Goal: Task Accomplishment & Management: Complete application form

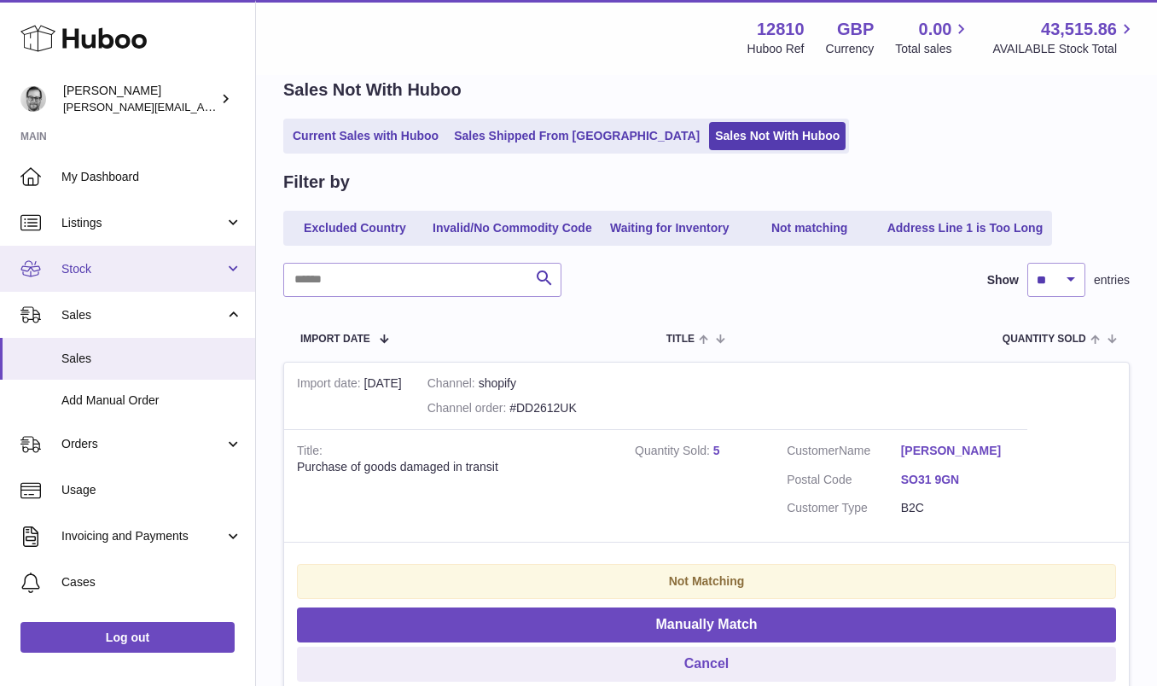
click at [98, 259] on link "Stock" at bounding box center [127, 269] width 255 height 46
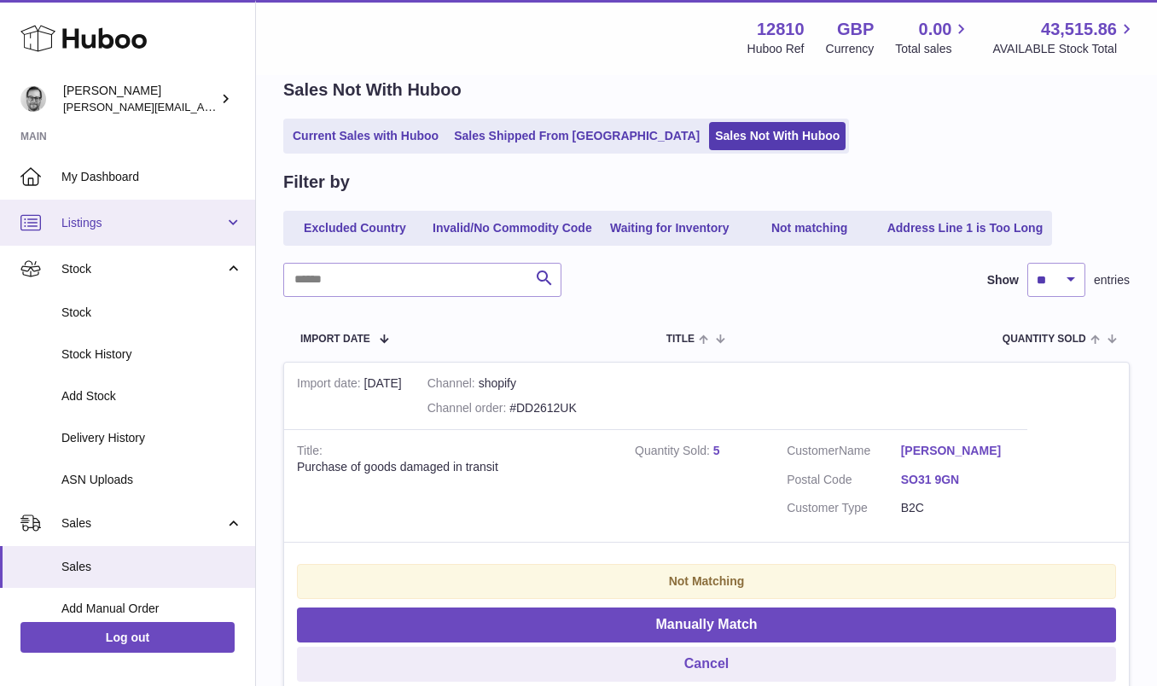
click at [115, 219] on span "Listings" at bounding box center [142, 223] width 163 height 16
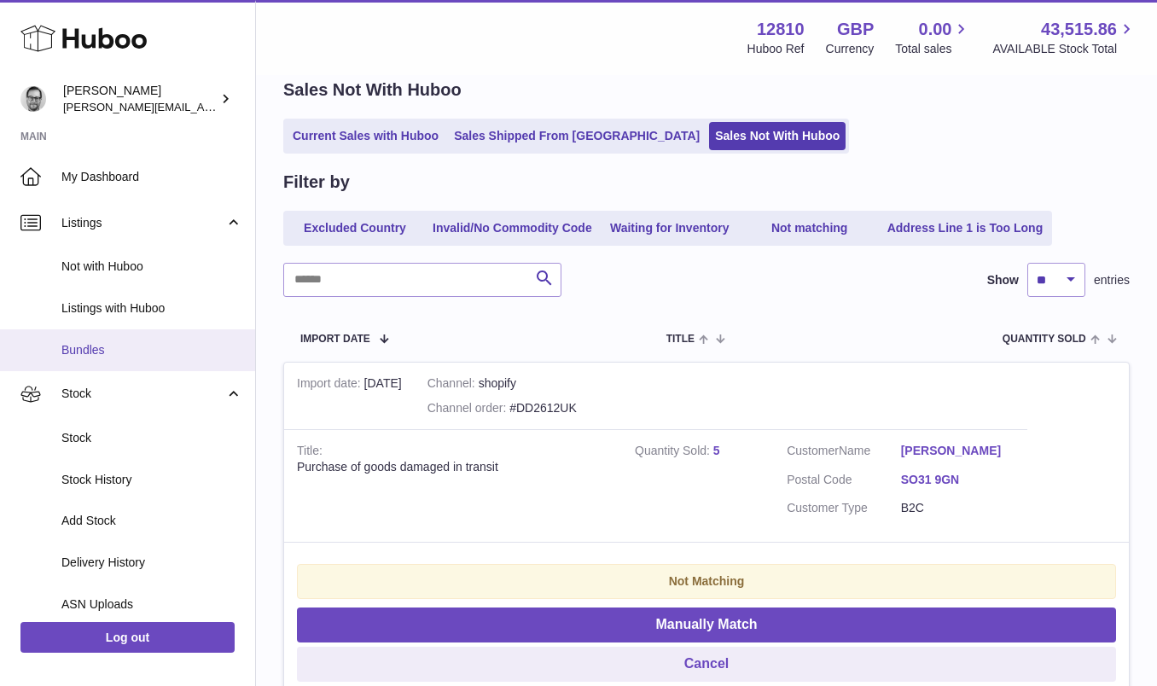
click at [100, 354] on span "Bundles" at bounding box center [151, 350] width 181 height 16
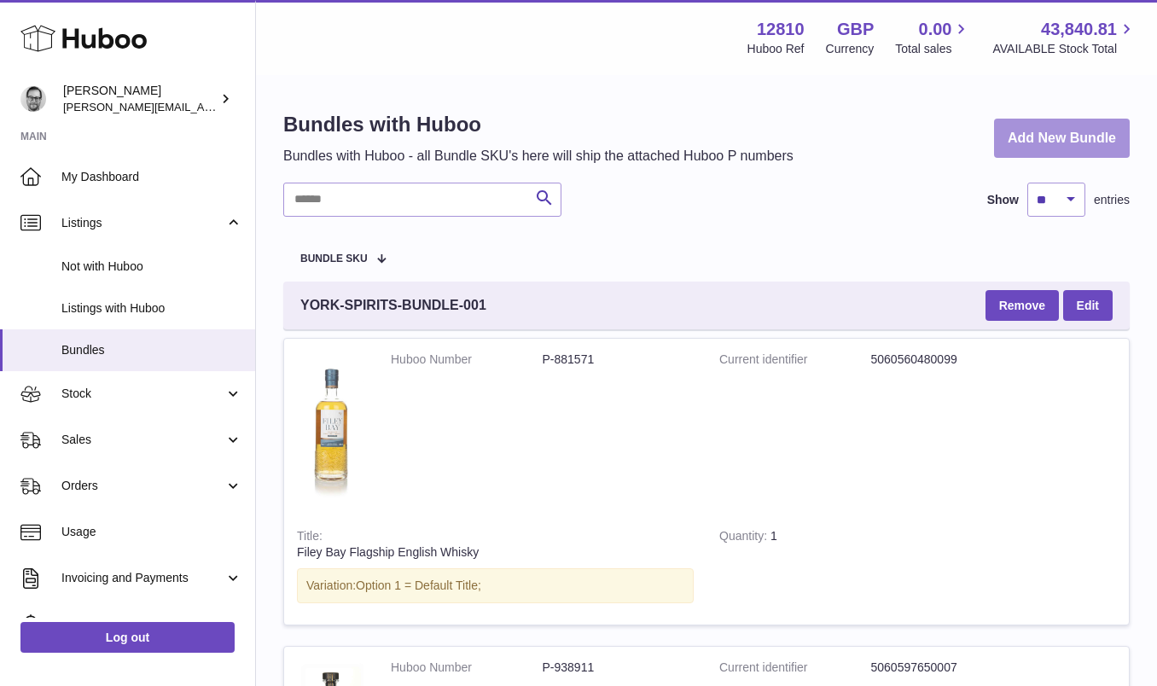
click at [1041, 145] on link "Add New Bundle" at bounding box center [1062, 139] width 136 height 40
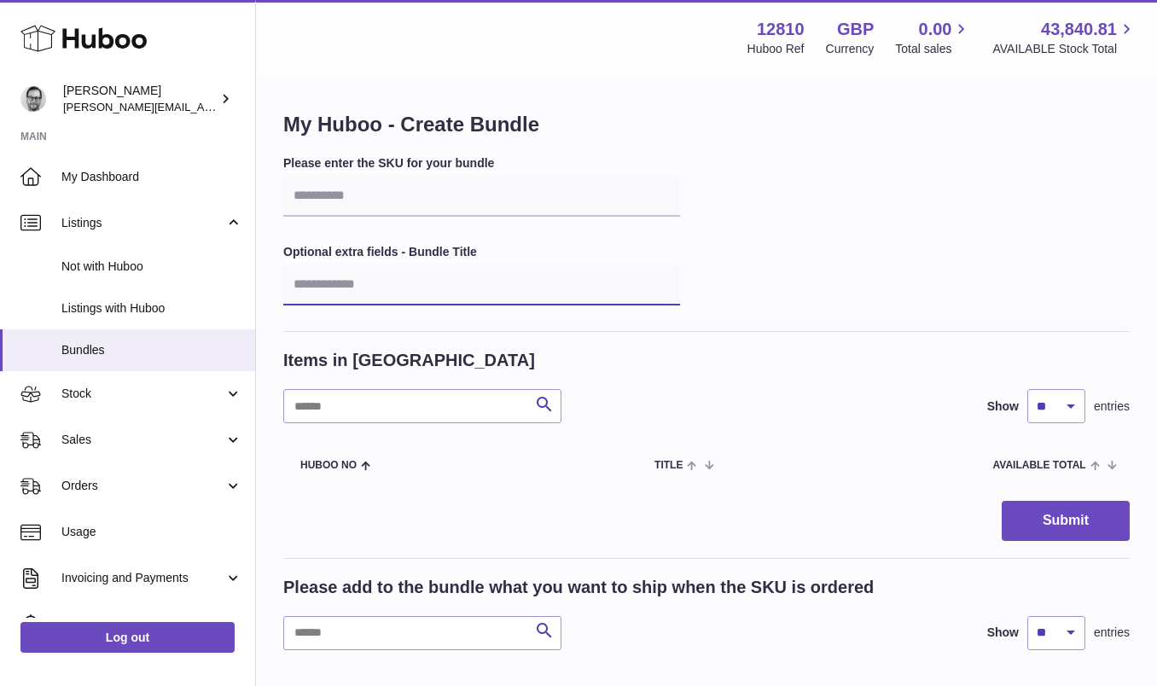
click at [420, 284] on input "text" at bounding box center [481, 285] width 397 height 41
paste input "**********"
type input "**********"
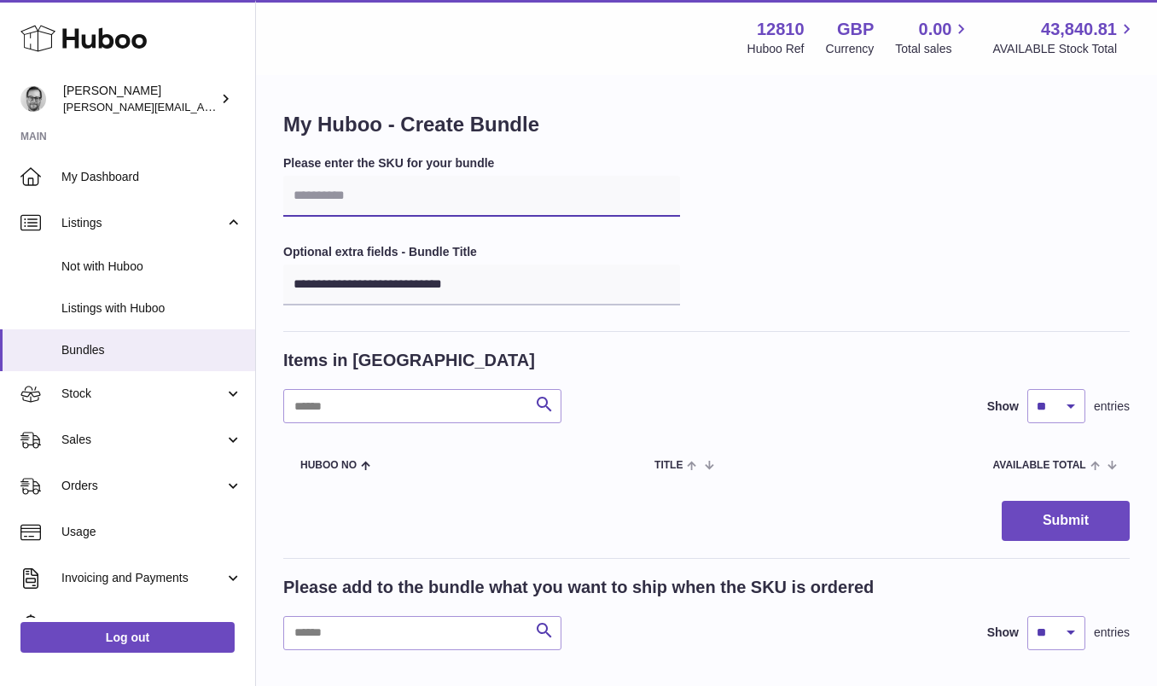
click at [474, 195] on input "text" at bounding box center [481, 196] width 397 height 41
paste input "**********"
type input "**********"
click at [430, 637] on input "text" at bounding box center [422, 633] width 278 height 34
type input "**********"
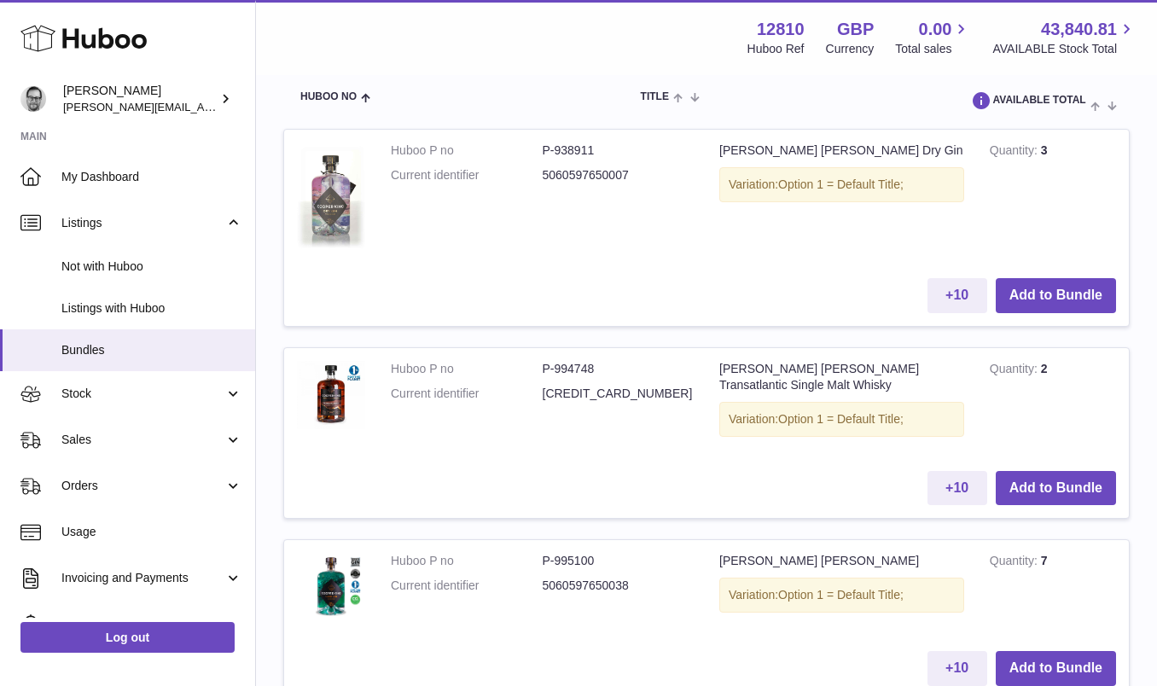
scroll to position [594, 0]
click at [1070, 289] on button "Add to Bundle" at bounding box center [1056, 296] width 120 height 35
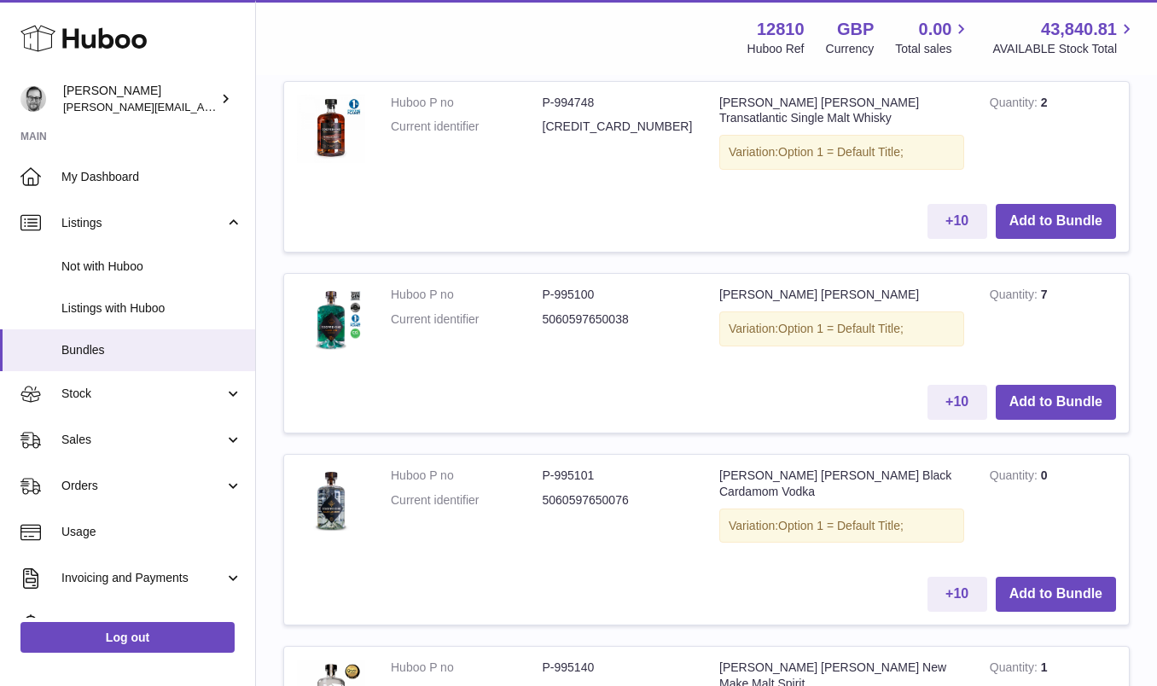
scroll to position [1078, 0]
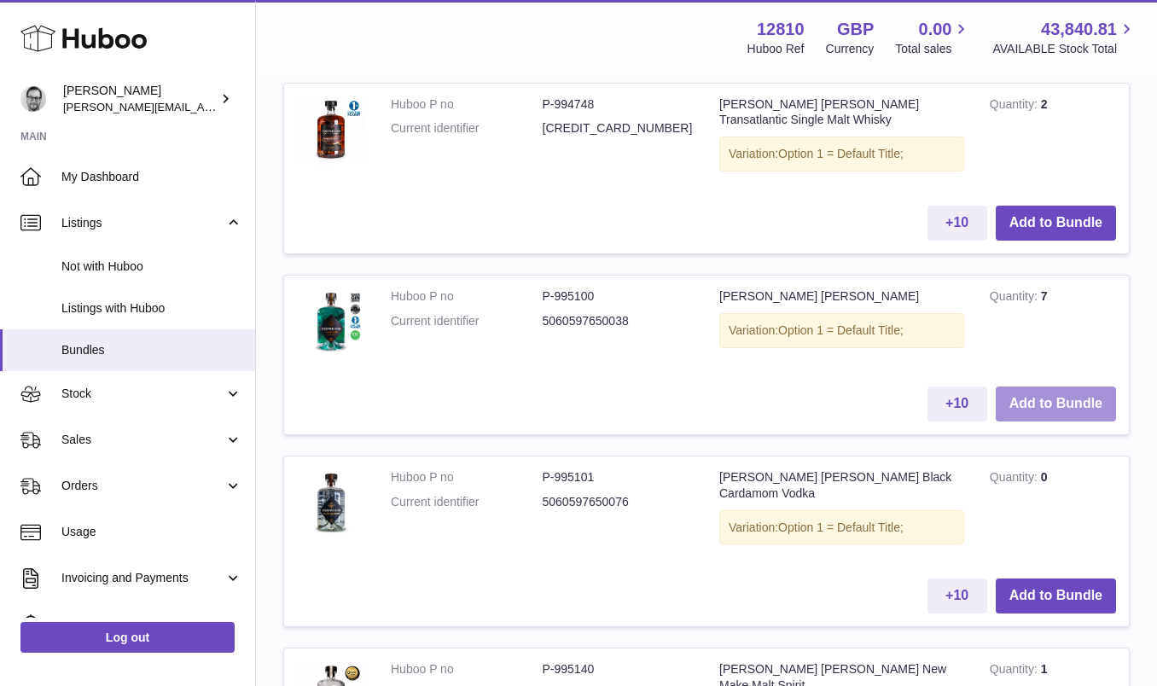
click at [1045, 394] on button "Add to Bundle" at bounding box center [1056, 404] width 120 height 35
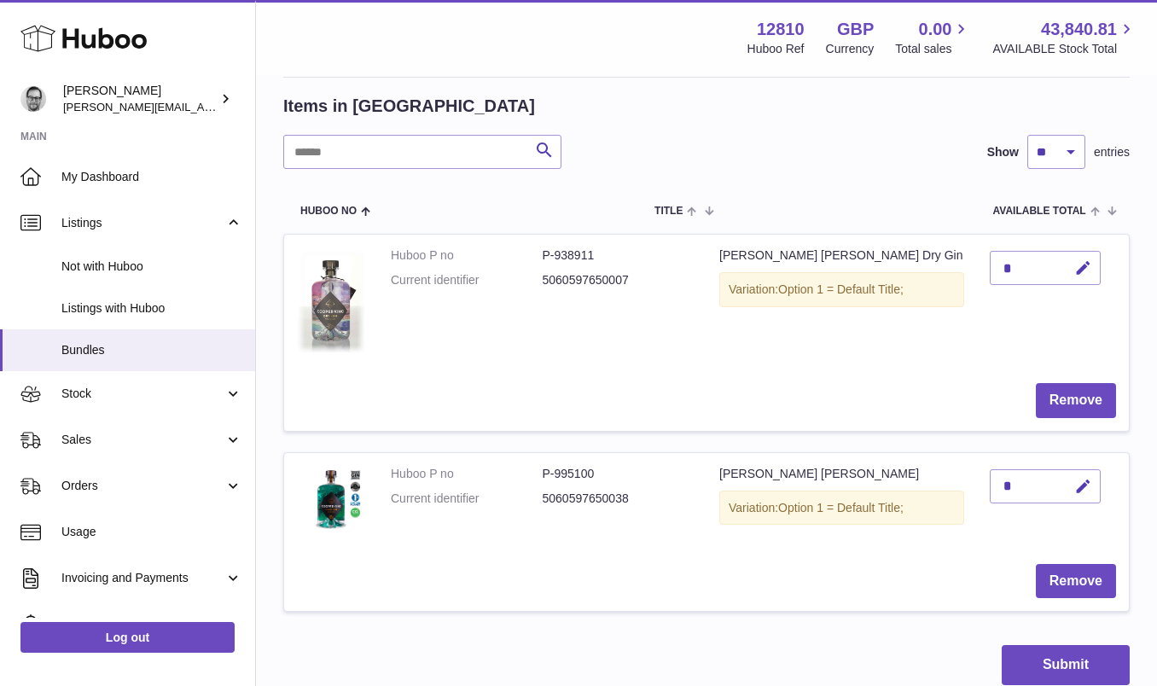
scroll to position [253, 0]
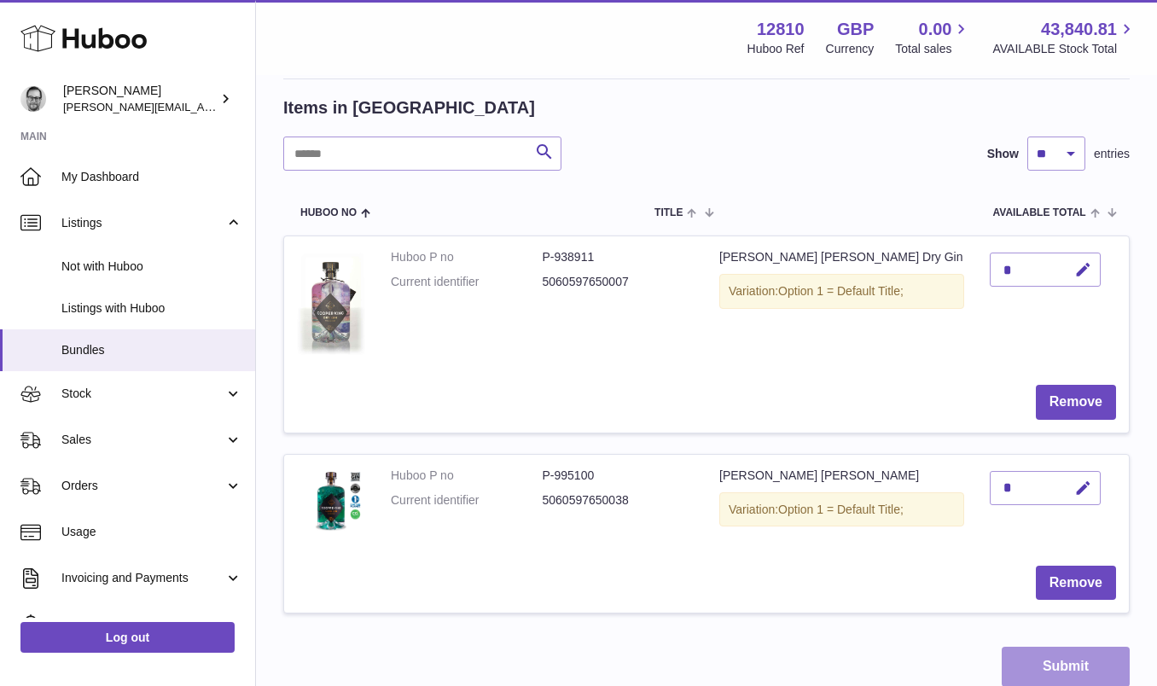
click at [1082, 655] on button "Submit" at bounding box center [1066, 667] width 128 height 40
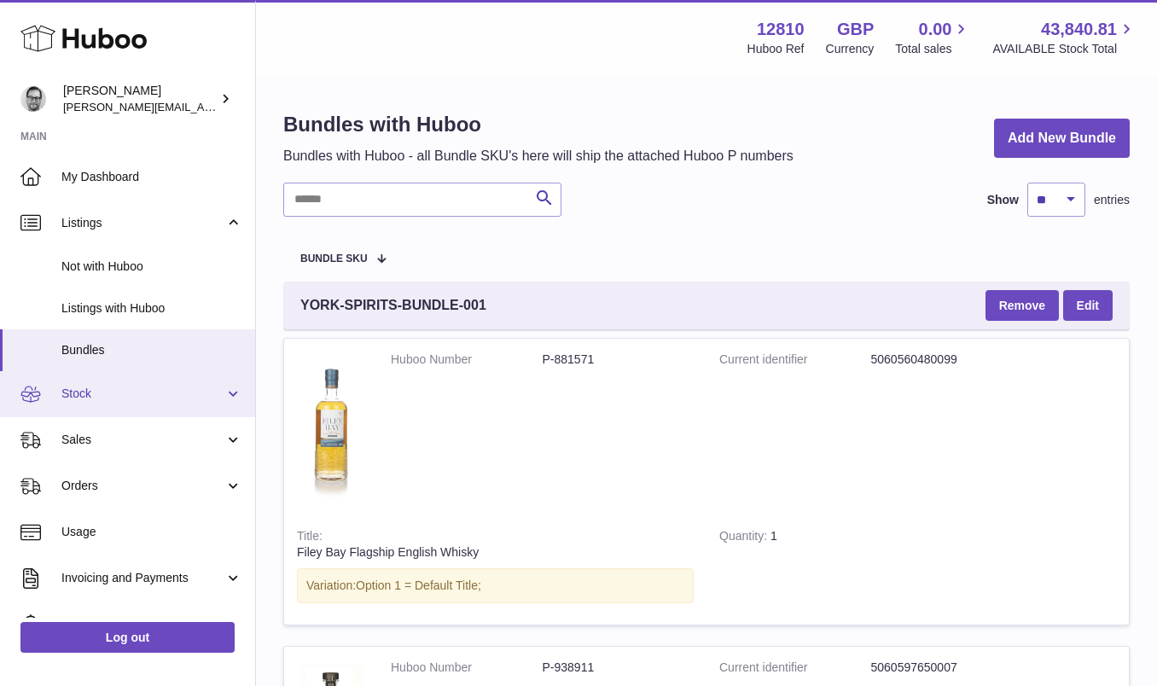
click at [102, 389] on span "Stock" at bounding box center [142, 394] width 163 height 16
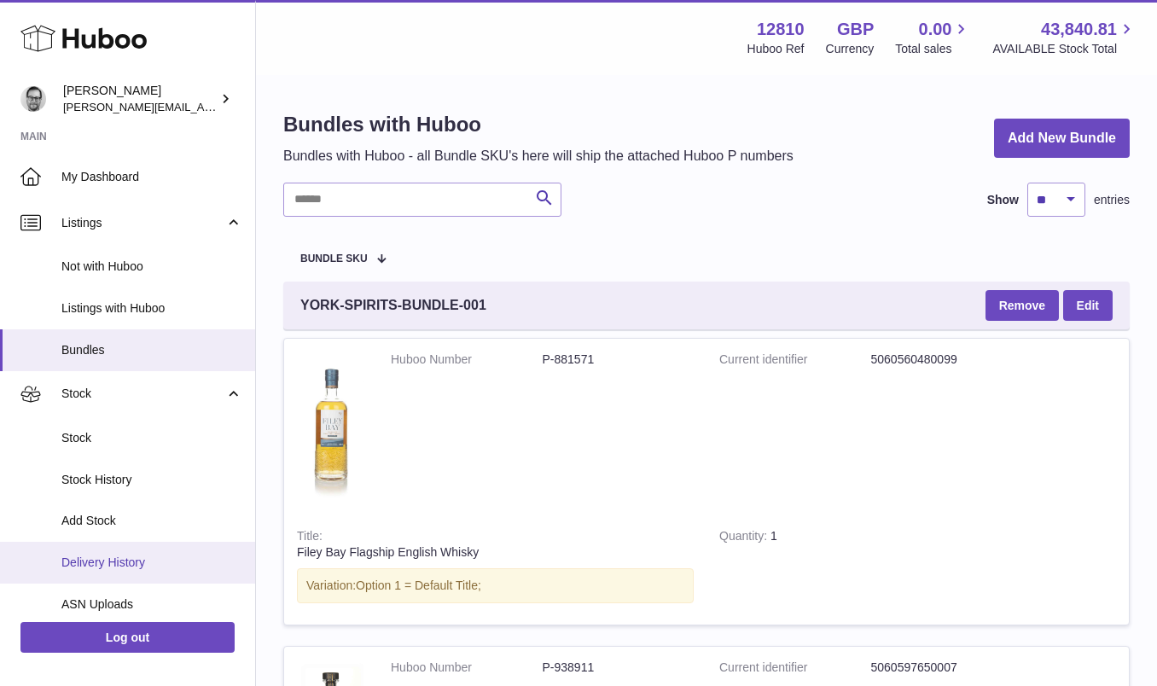
click at [108, 562] on span "Delivery History" at bounding box center [151, 563] width 181 height 16
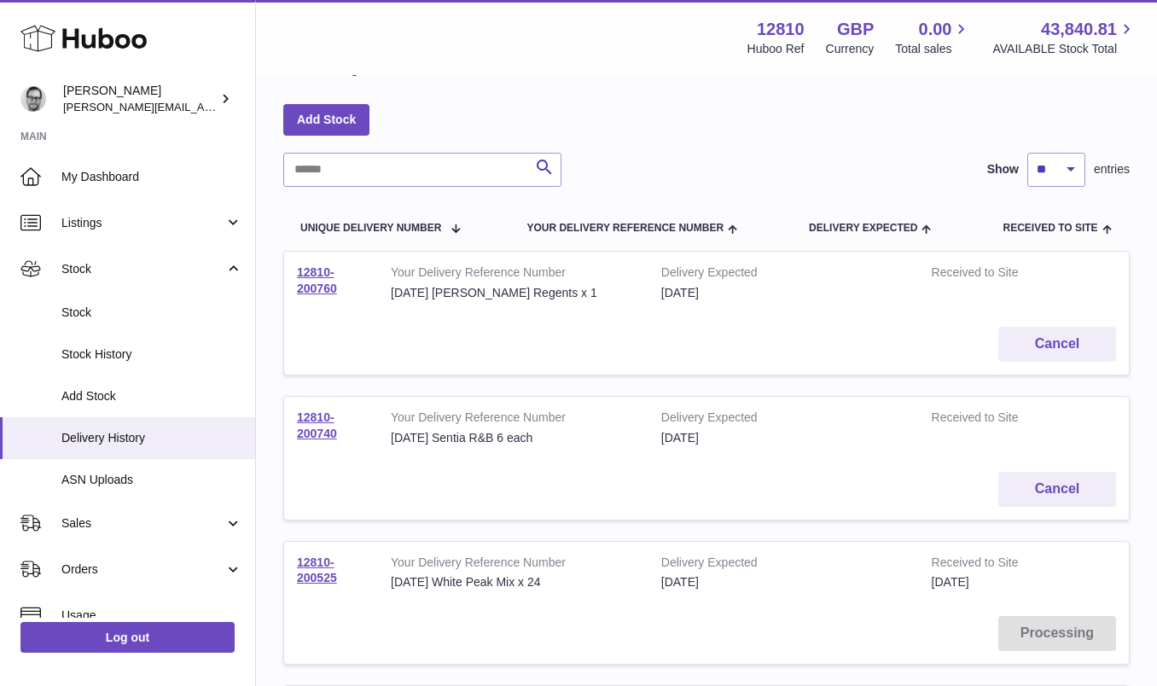
scroll to position [122, 0]
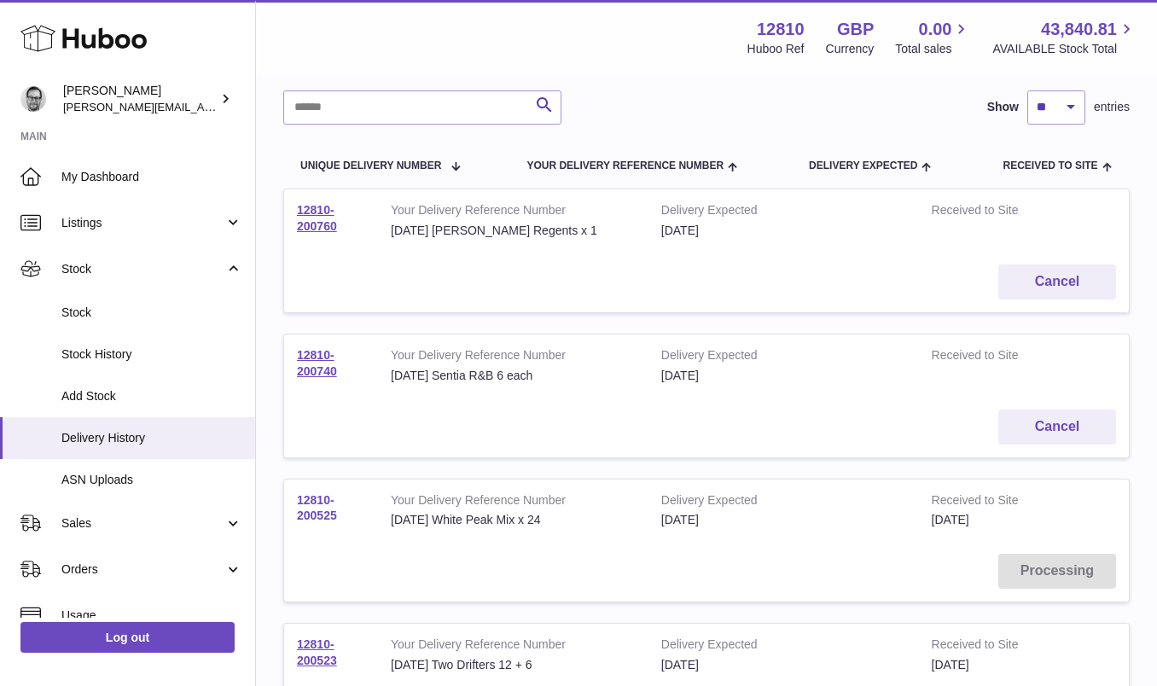
click at [311, 505] on link "12810-200525" at bounding box center [317, 508] width 40 height 30
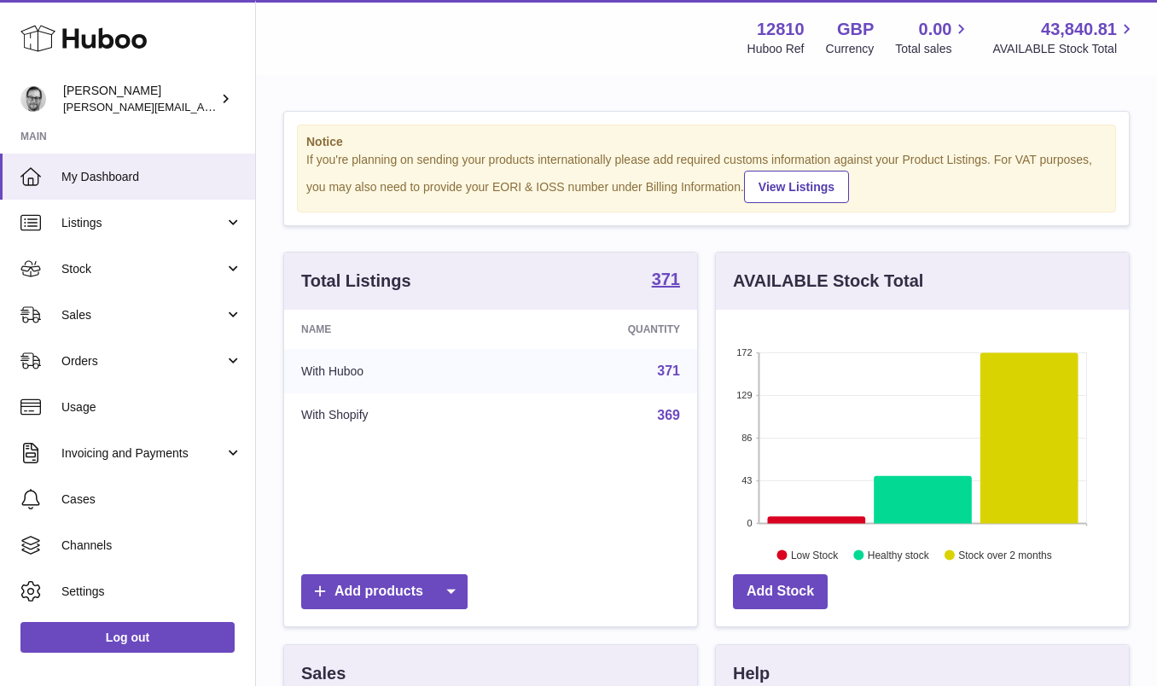
scroll to position [266, 413]
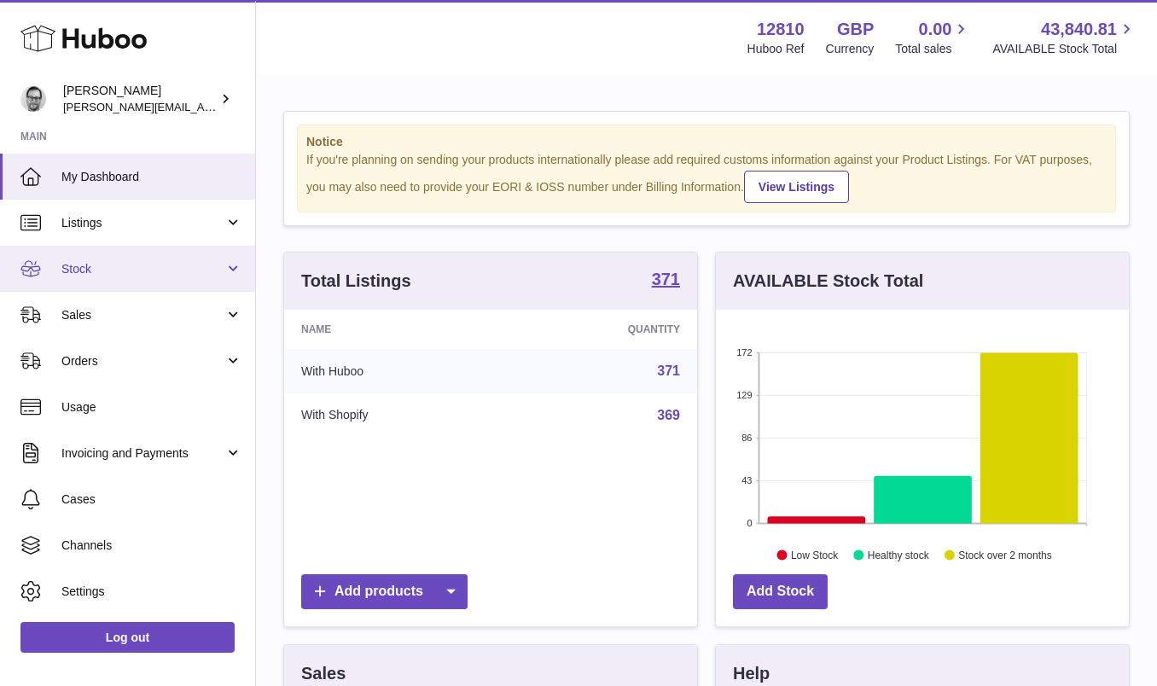
click at [135, 261] on span "Stock" at bounding box center [142, 269] width 163 height 16
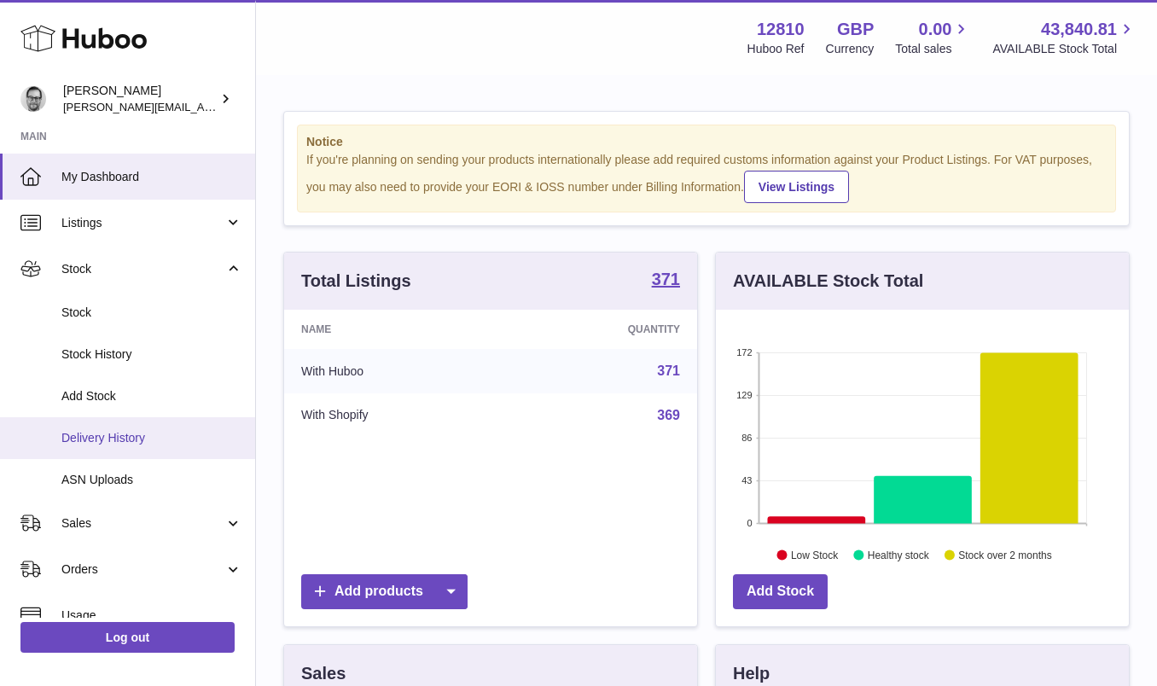
click at [100, 430] on span "Delivery History" at bounding box center [151, 438] width 181 height 16
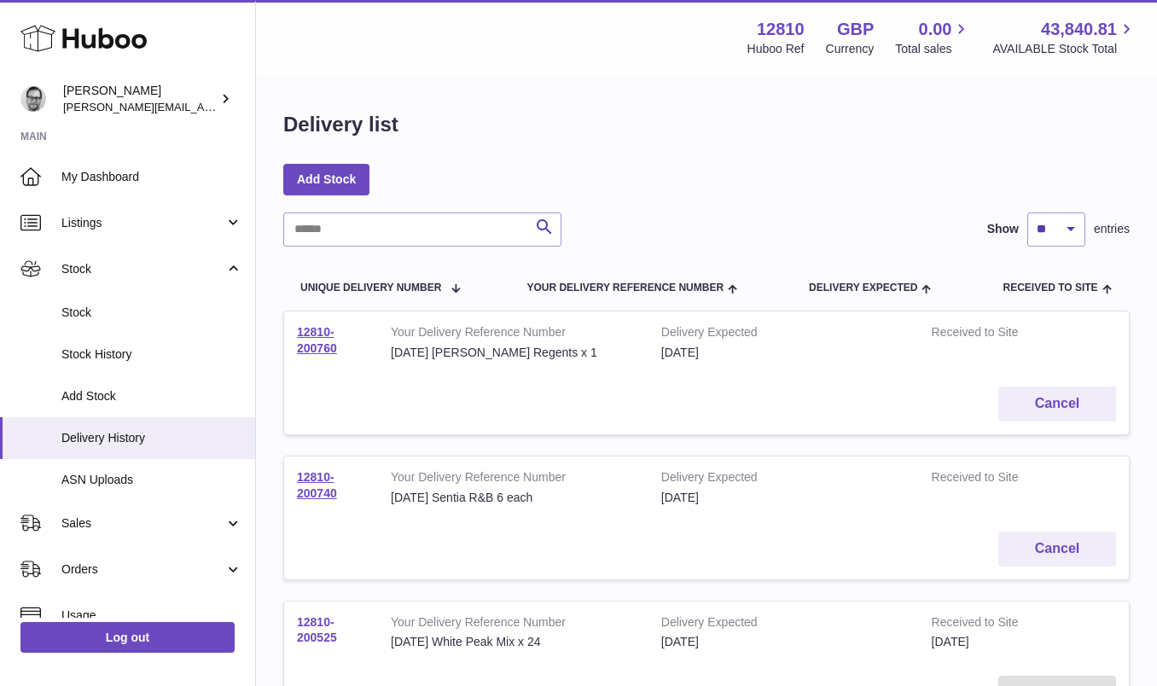
click at [309, 625] on link "12810-200525" at bounding box center [317, 630] width 40 height 30
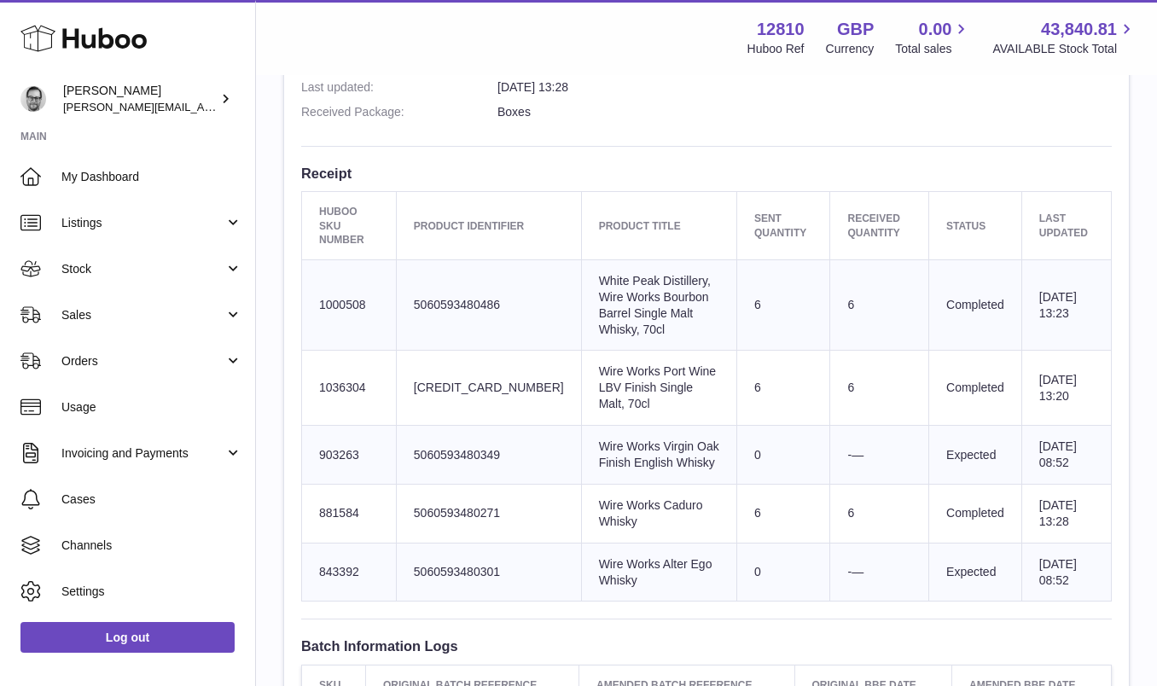
scroll to position [559, 0]
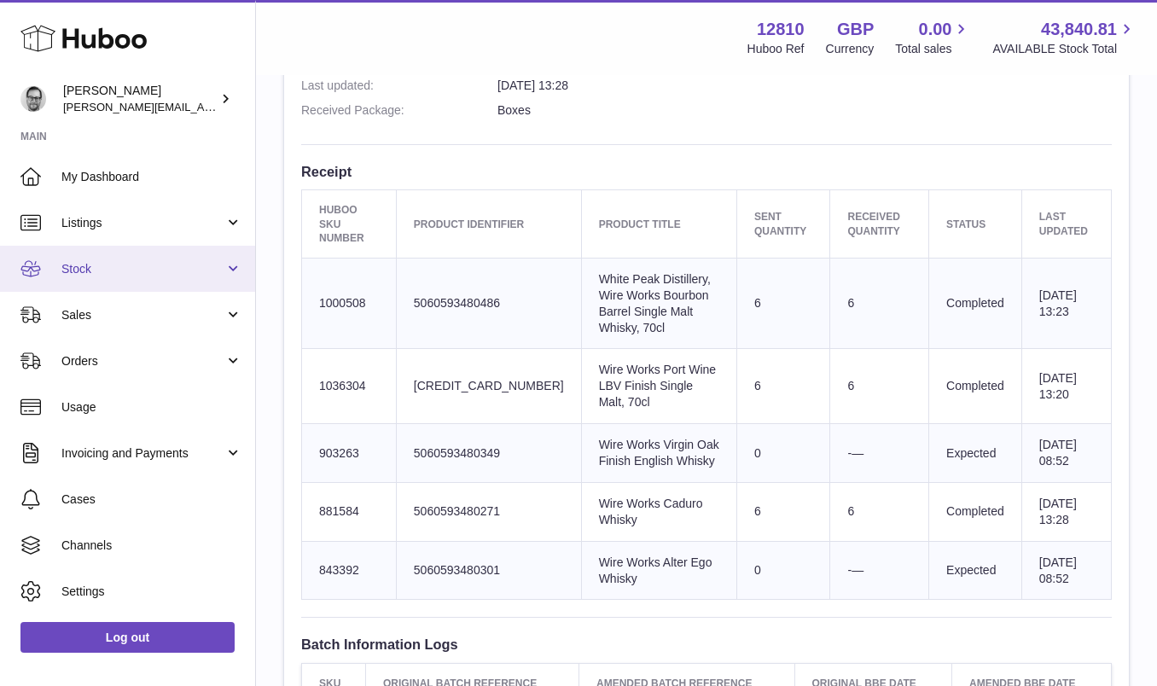
click at [90, 253] on link "Stock" at bounding box center [127, 269] width 255 height 46
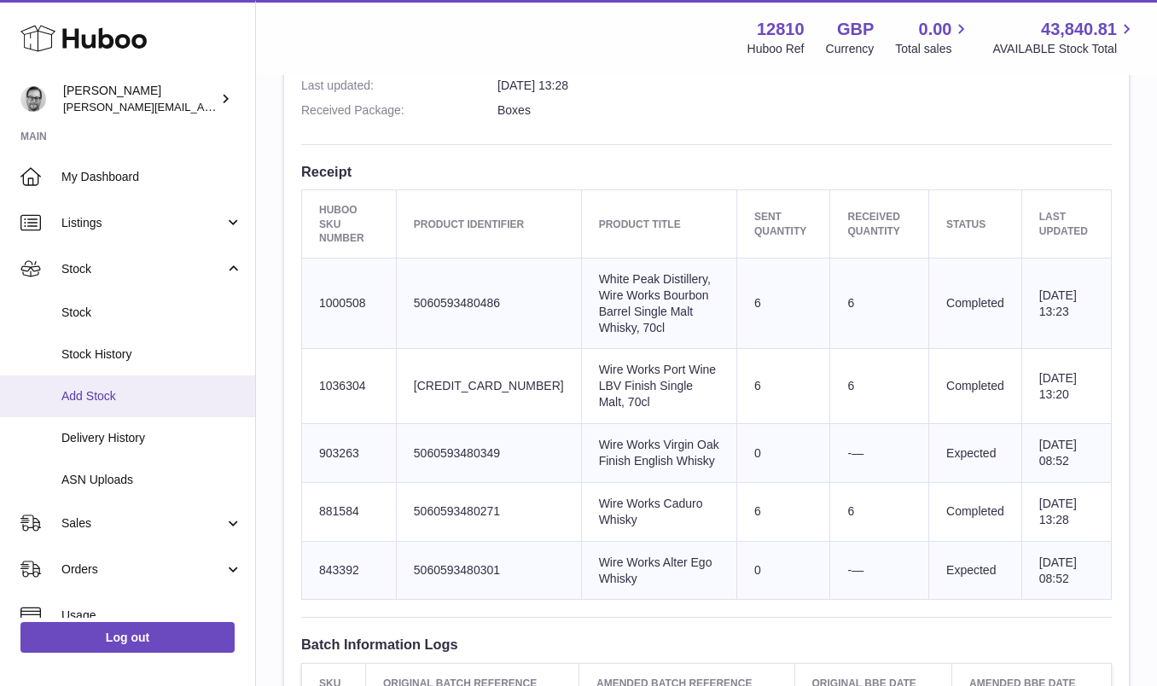
click at [119, 393] on span "Add Stock" at bounding box center [151, 396] width 181 height 16
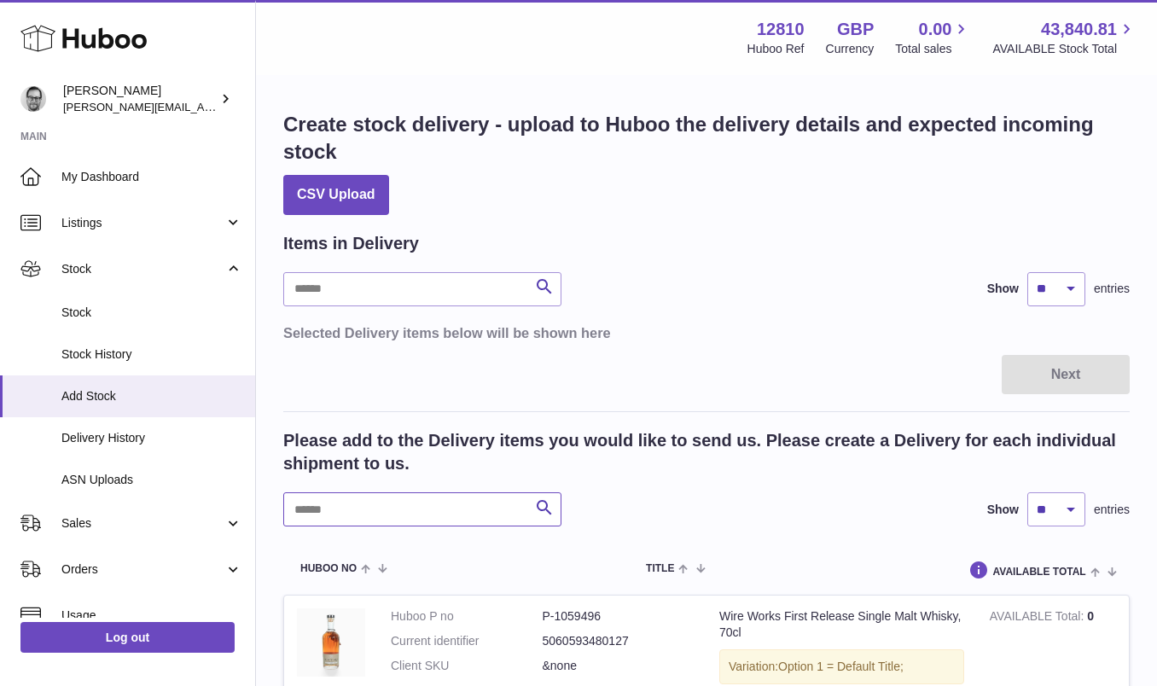
click at [392, 509] on input "text" at bounding box center [422, 509] width 278 height 34
type input "*****"
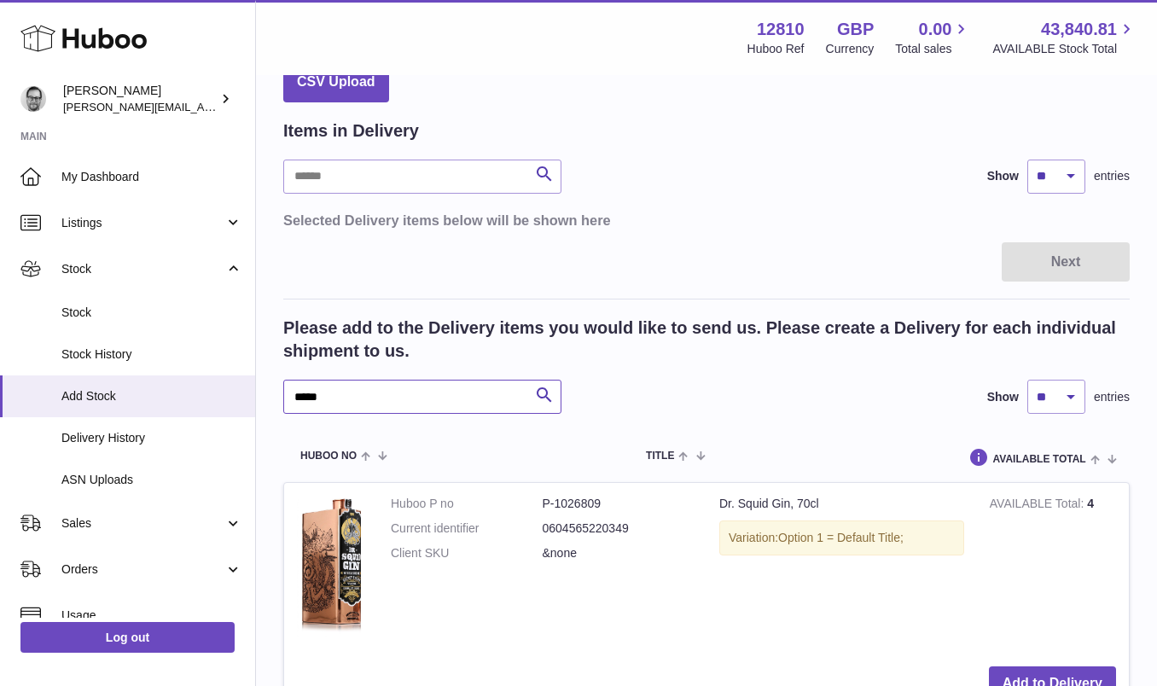
scroll to position [117, 0]
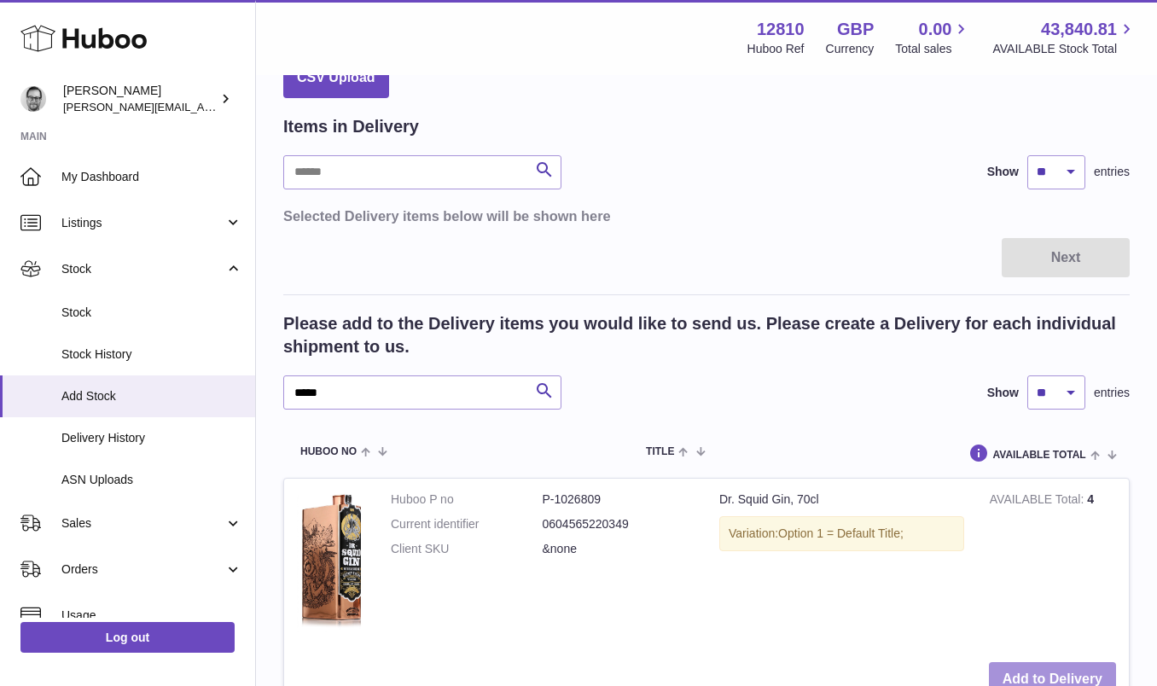
click at [1040, 672] on button "Add to Delivery" at bounding box center [1052, 679] width 127 height 35
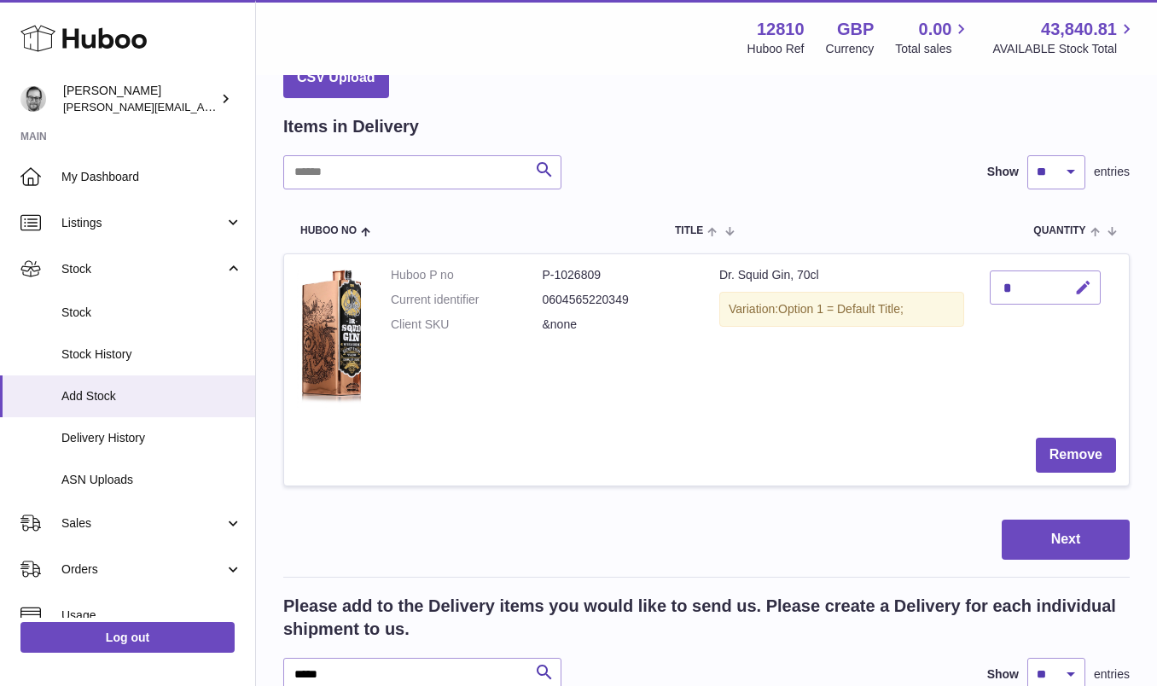
click at [1081, 292] on icon "button" at bounding box center [1083, 288] width 18 height 18
drag, startPoint x: 1026, startPoint y: 289, endPoint x: 985, endPoint y: 289, distance: 41.0
click at [986, 289] on td "*" at bounding box center [1053, 339] width 152 height 171
type input "*"
click at [1085, 280] on icon "submit" at bounding box center [1083, 287] width 15 height 15
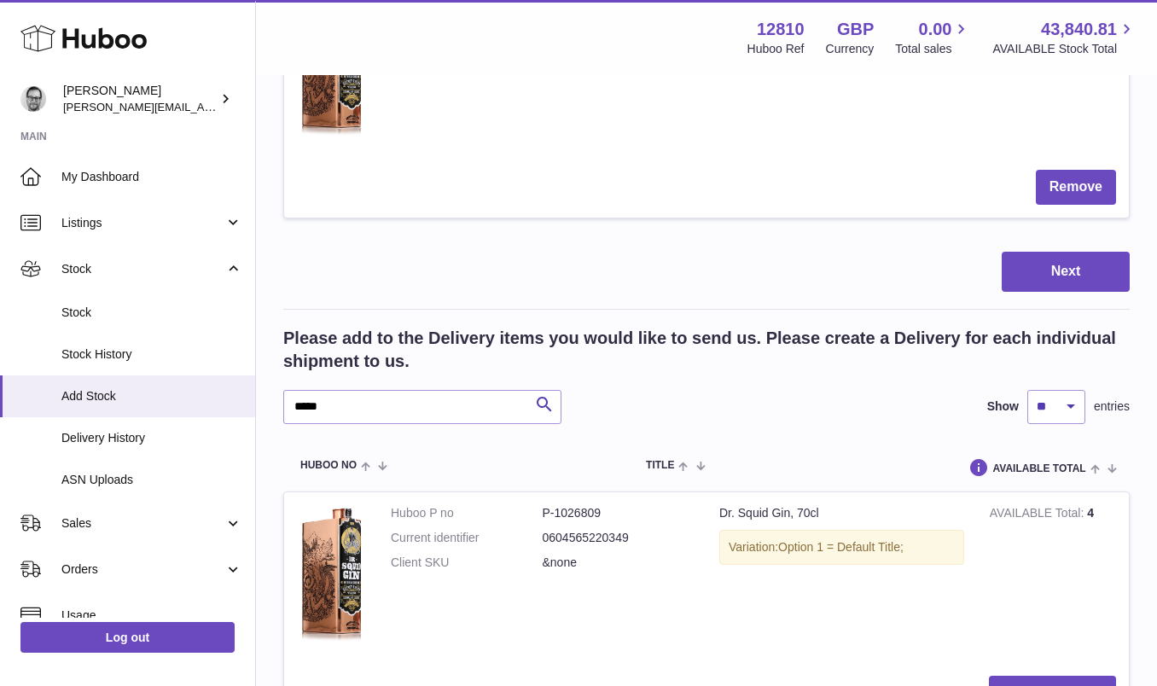
scroll to position [387, 0]
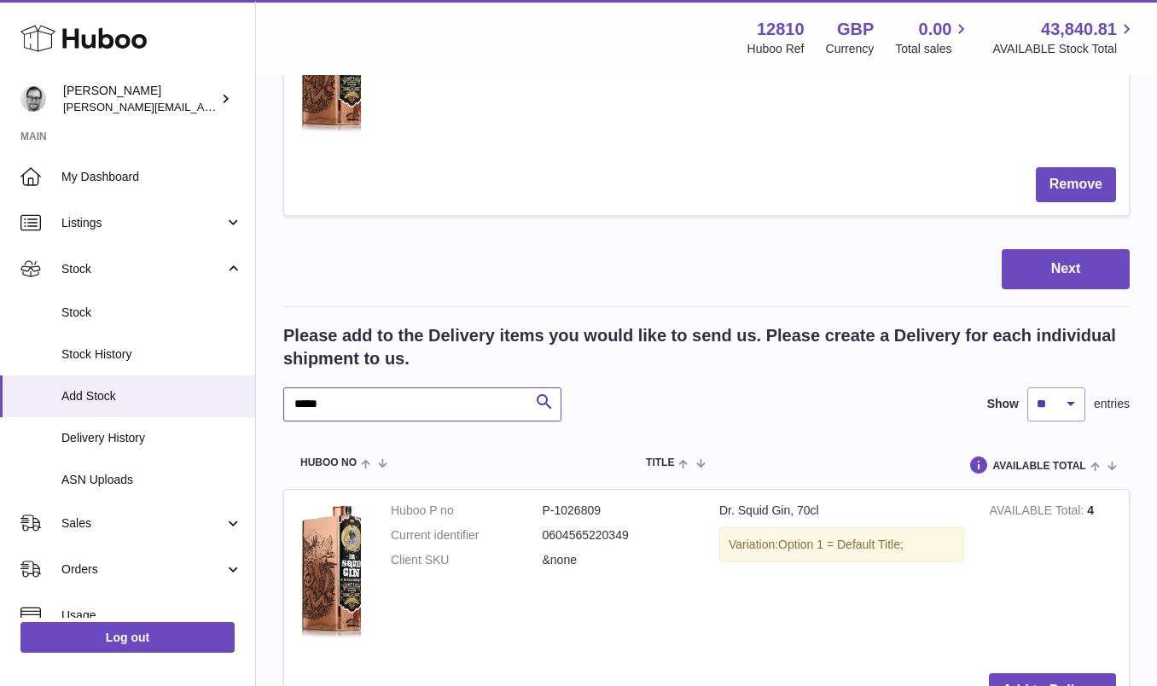
click at [311, 407] on input "*****" at bounding box center [422, 404] width 278 height 34
type input "*****"
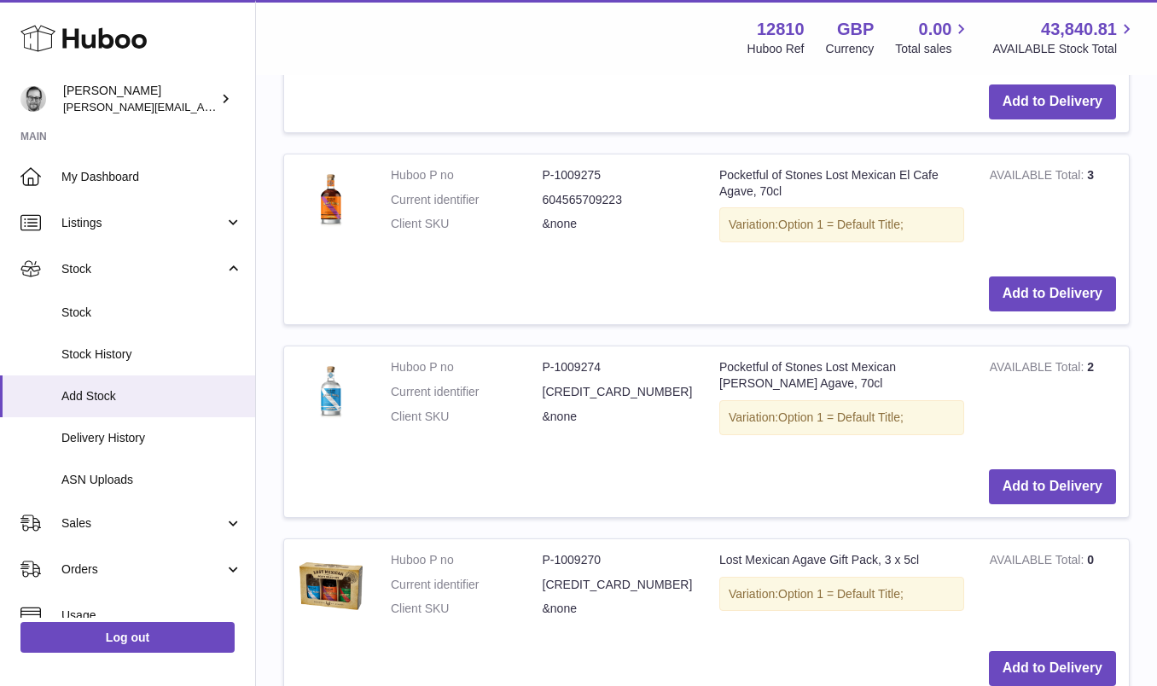
scroll to position [919, 0]
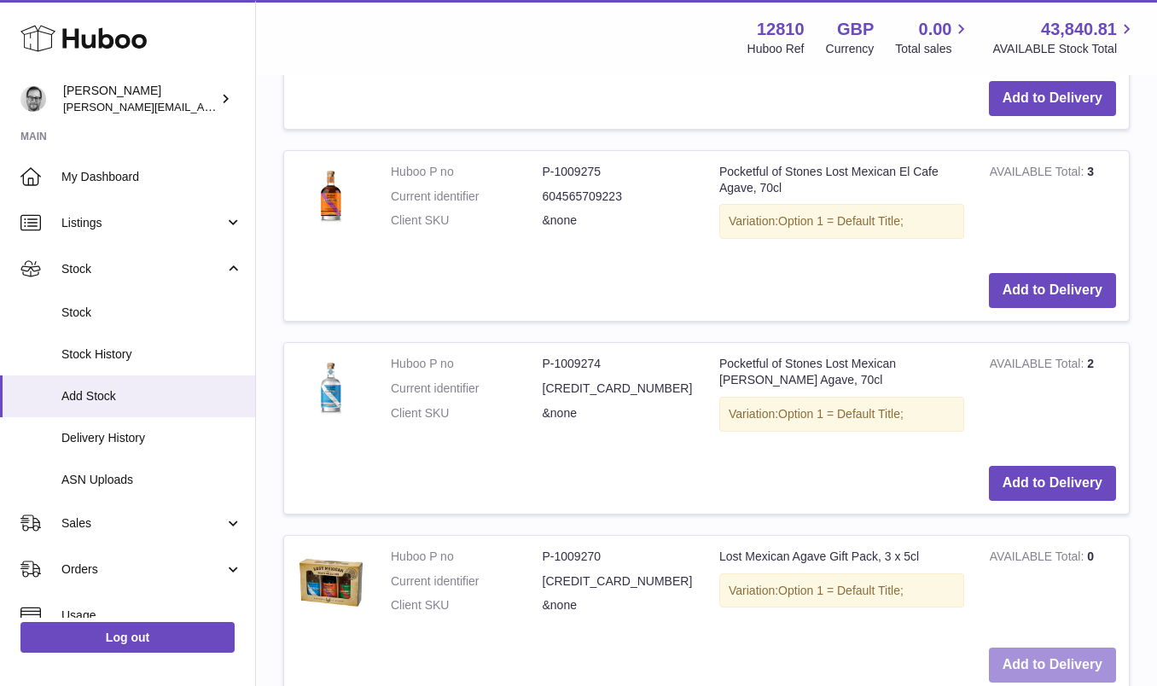
click at [1070, 667] on button "Add to Delivery" at bounding box center [1052, 665] width 127 height 35
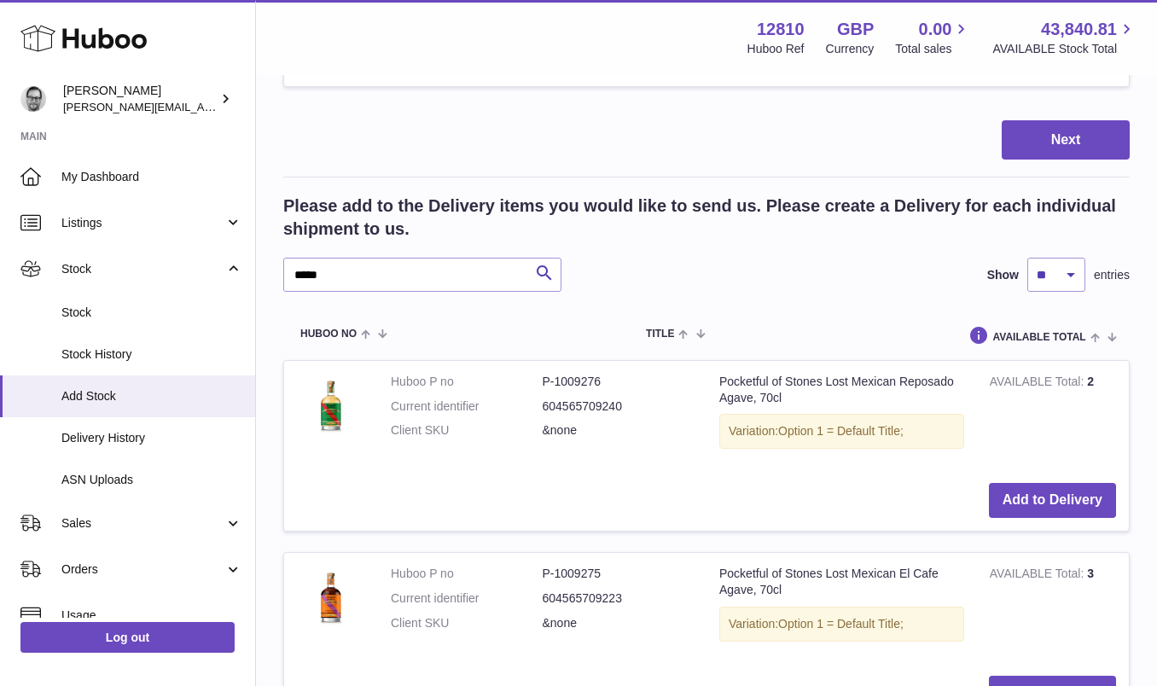
scroll to position [0, 0]
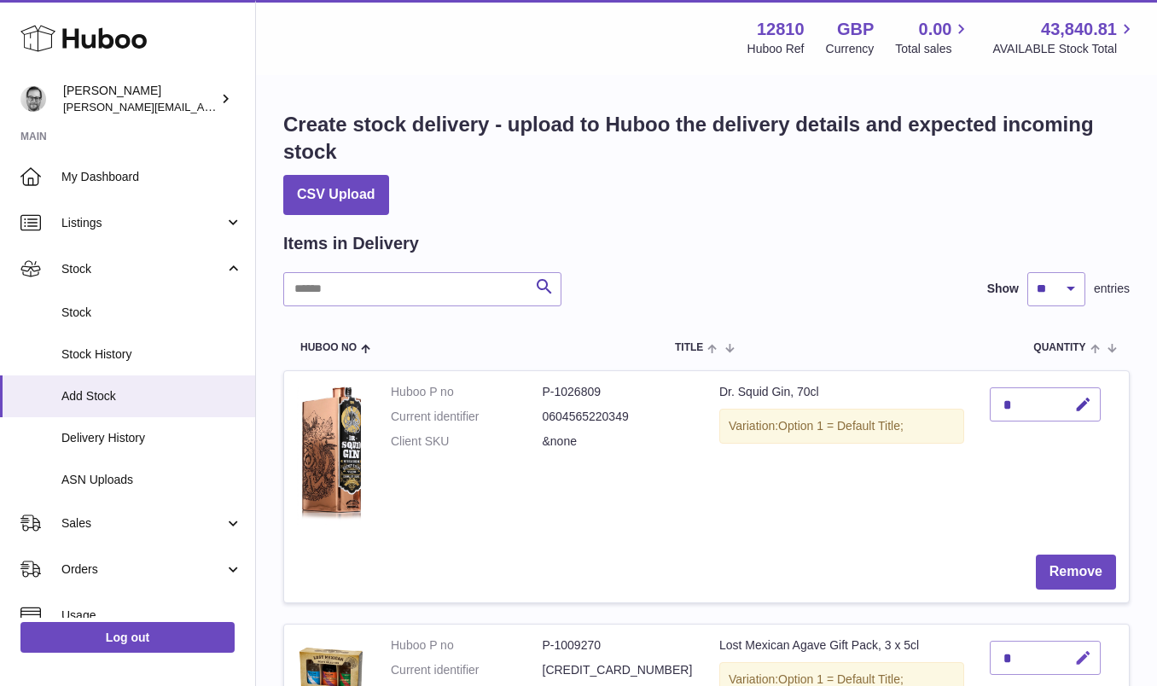
click at [1085, 653] on icon "button" at bounding box center [1083, 658] width 18 height 18
drag, startPoint x: 1010, startPoint y: 655, endPoint x: 956, endPoint y: 654, distance: 54.6
type input "*"
click at [1083, 648] on button "submit" at bounding box center [1081, 657] width 32 height 27
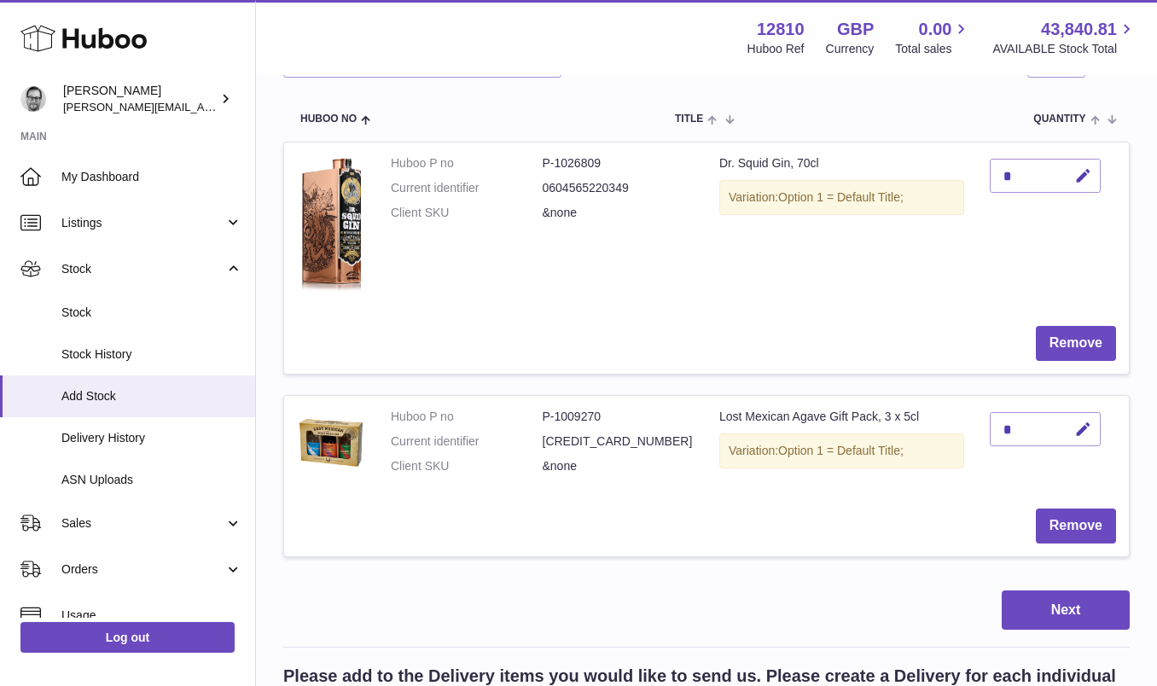
scroll to position [232, 0]
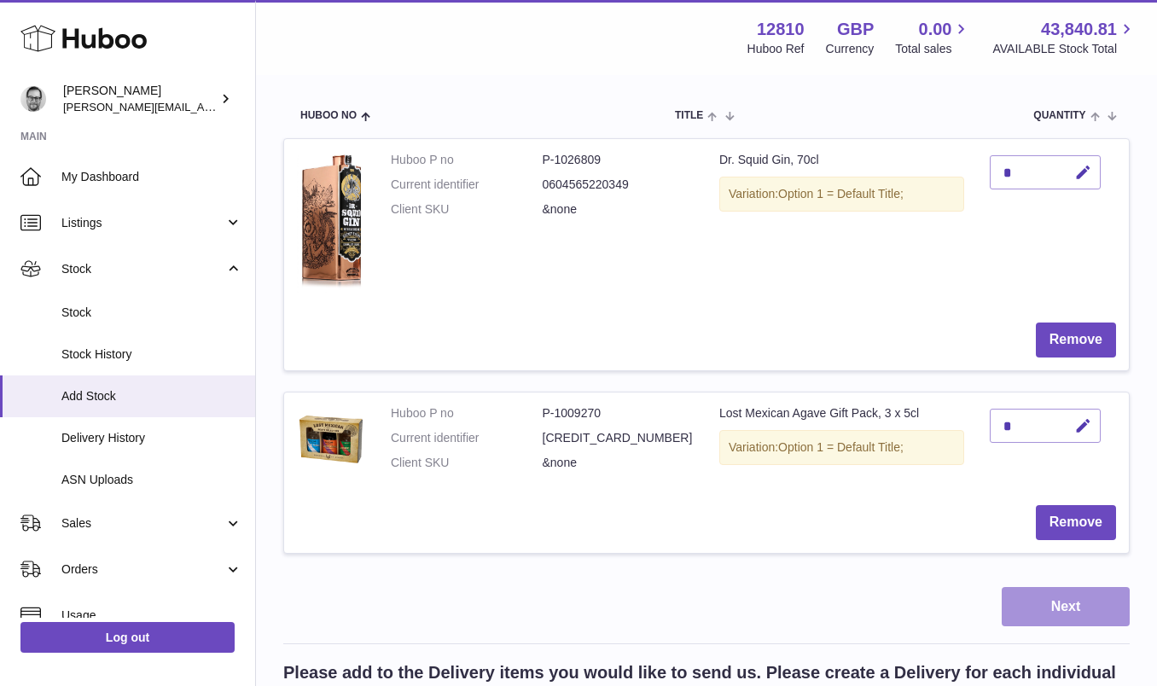
click at [1073, 616] on button "Next" at bounding box center [1066, 607] width 128 height 40
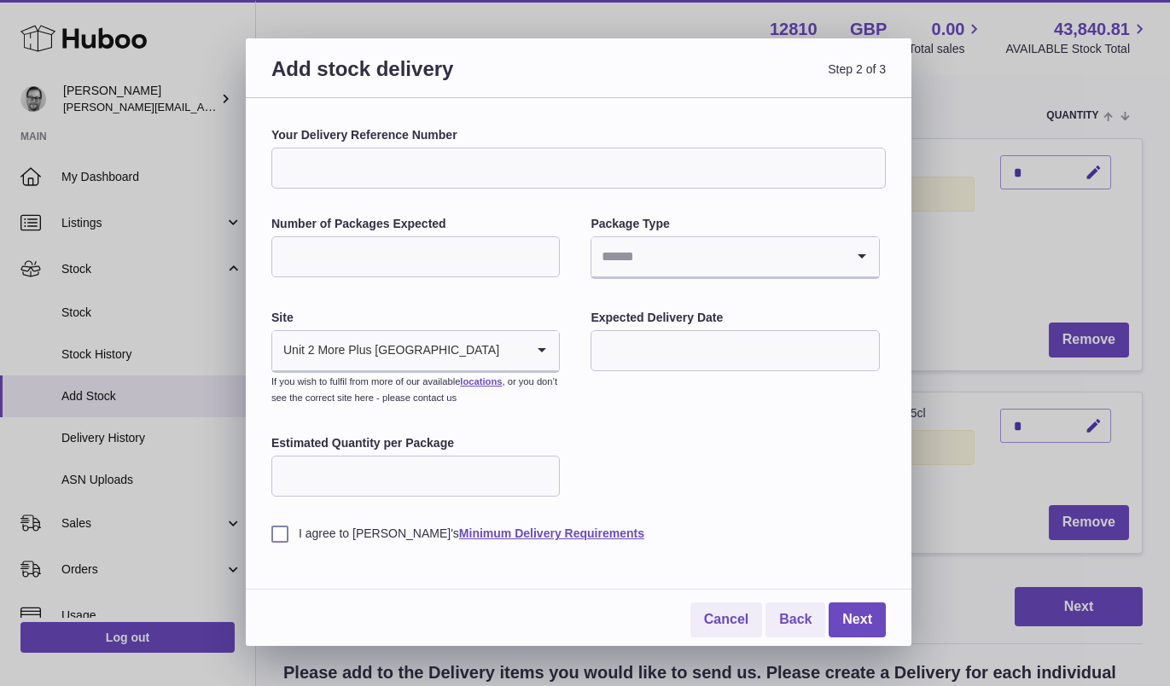
click at [350, 170] on input "Your Delivery Reference Number" at bounding box center [578, 168] width 614 height 41
click at [426, 169] on input "**********" at bounding box center [578, 168] width 614 height 41
click at [380, 162] on input "**********" at bounding box center [578, 168] width 614 height 41
type input "**********"
click at [360, 249] on input "Number of Packages Expected" at bounding box center [415, 256] width 288 height 41
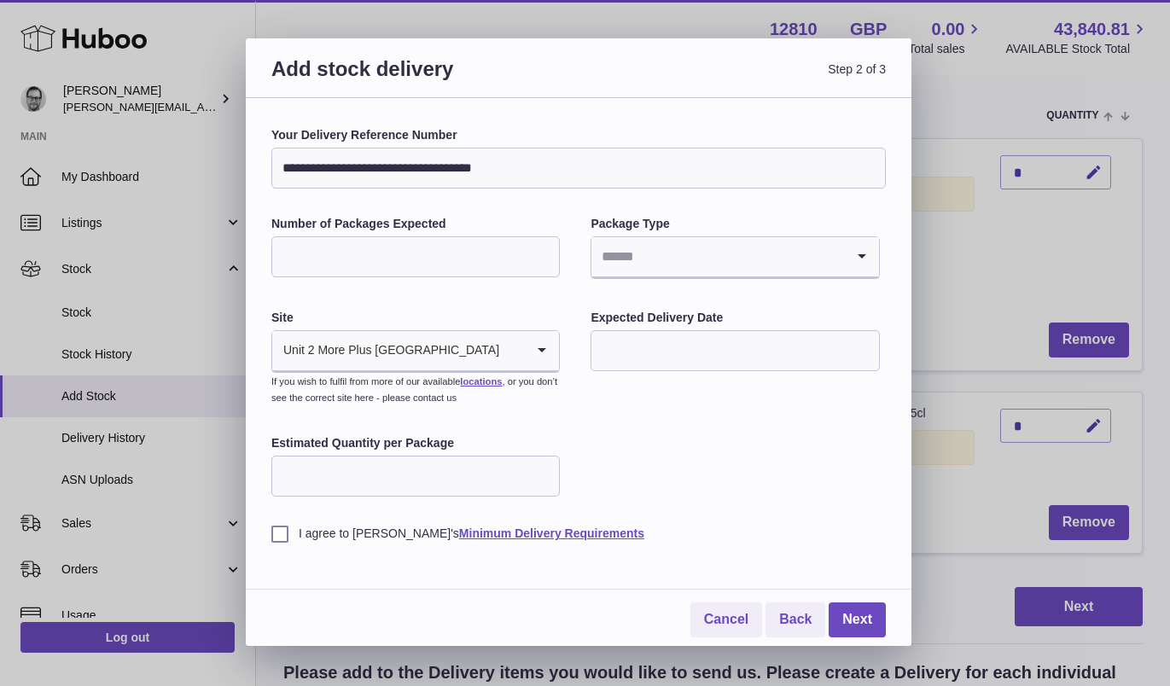
type input "*"
click at [656, 253] on input "Search for option" at bounding box center [717, 256] width 253 height 39
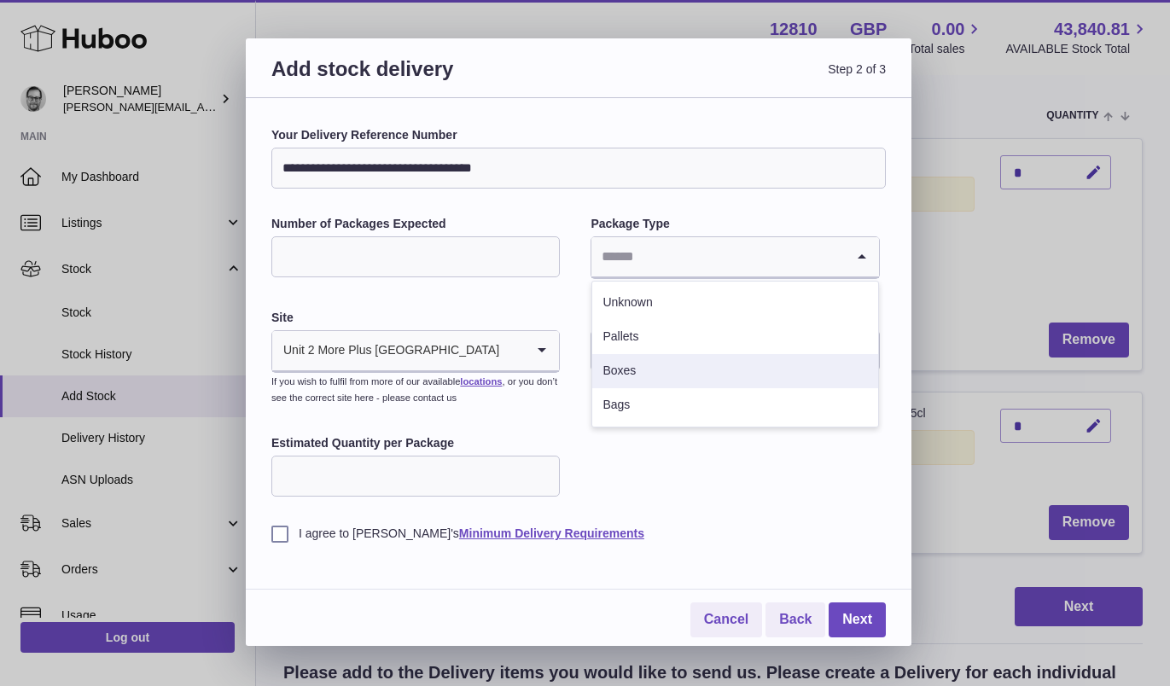
click at [643, 371] on li "Boxes" at bounding box center [734, 371] width 285 height 34
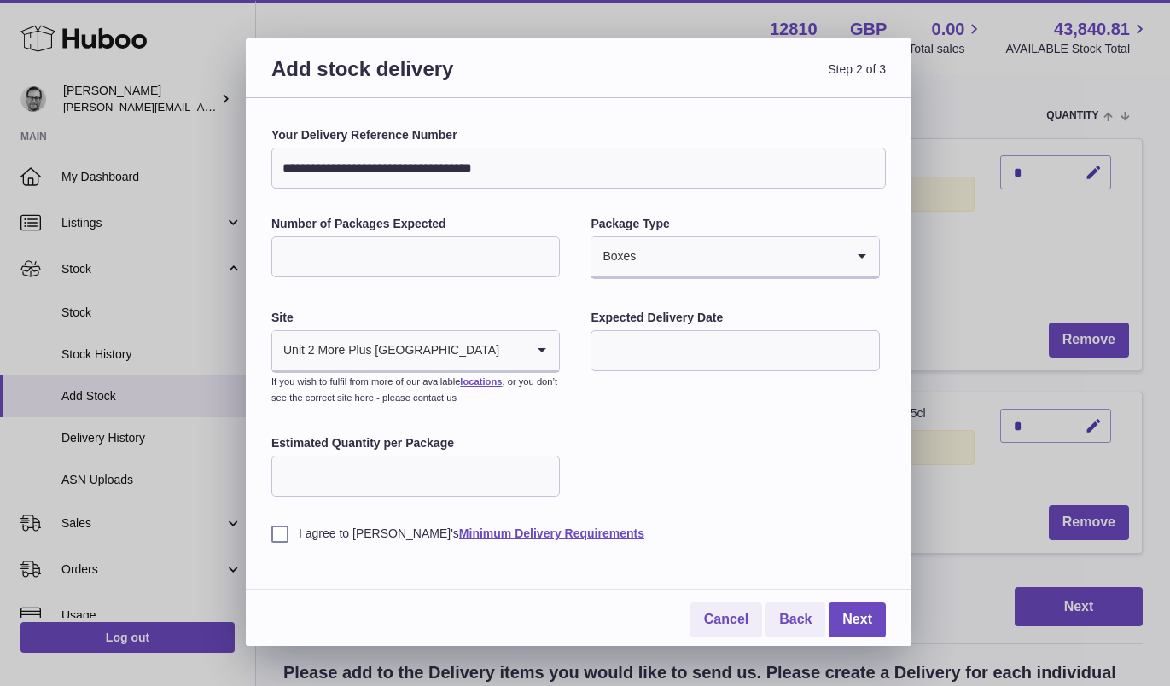
click at [652, 362] on input "text" at bounding box center [734, 350] width 288 height 41
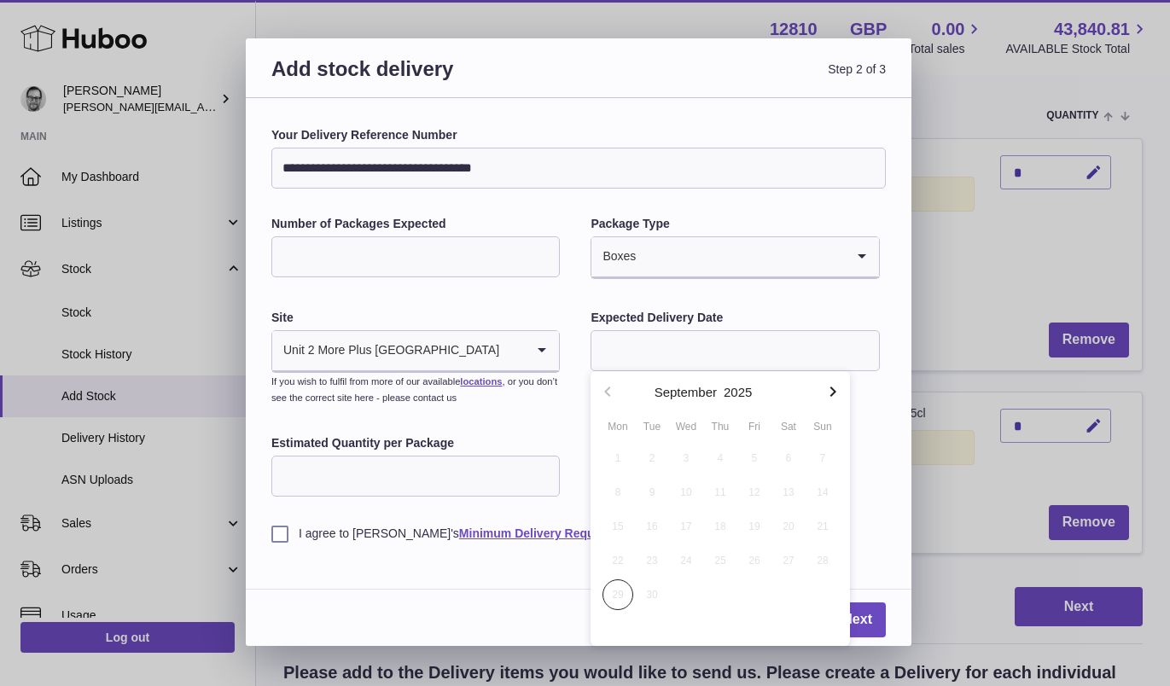
click at [836, 385] on icon "button" at bounding box center [833, 391] width 20 height 20
click at [716, 458] on span "2" at bounding box center [720, 458] width 31 height 31
type input "**********"
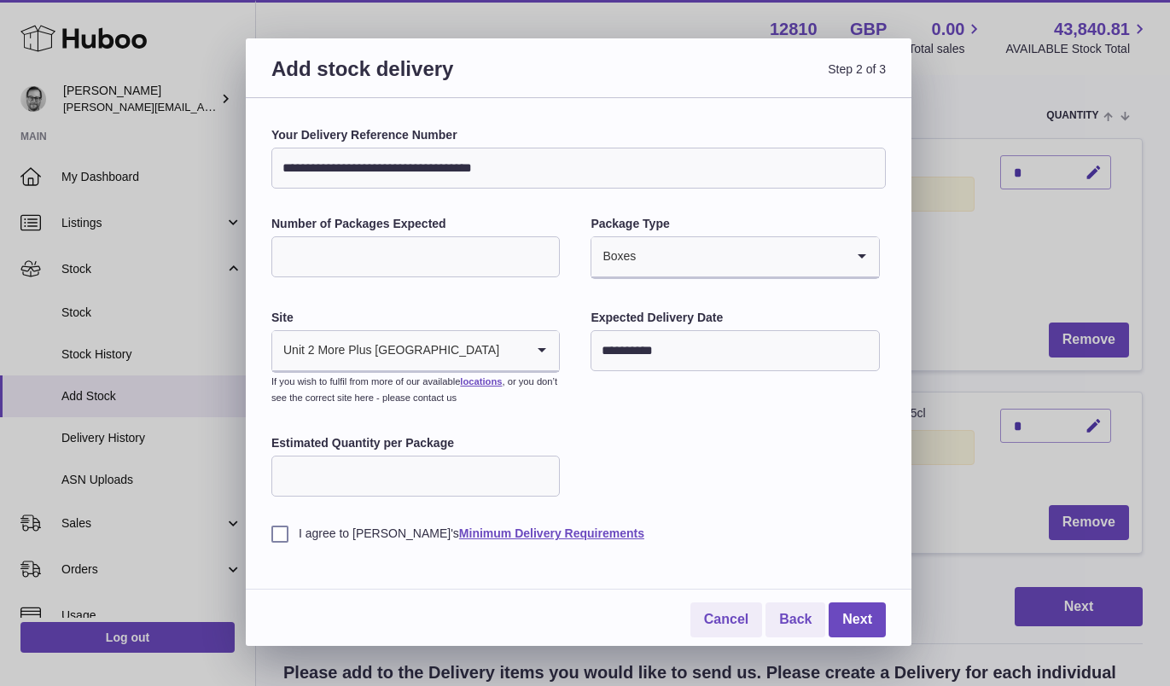
click at [364, 485] on input "Estimated Quantity per Package" at bounding box center [415, 476] width 288 height 41
click at [715, 361] on input "**********" at bounding box center [734, 350] width 288 height 41
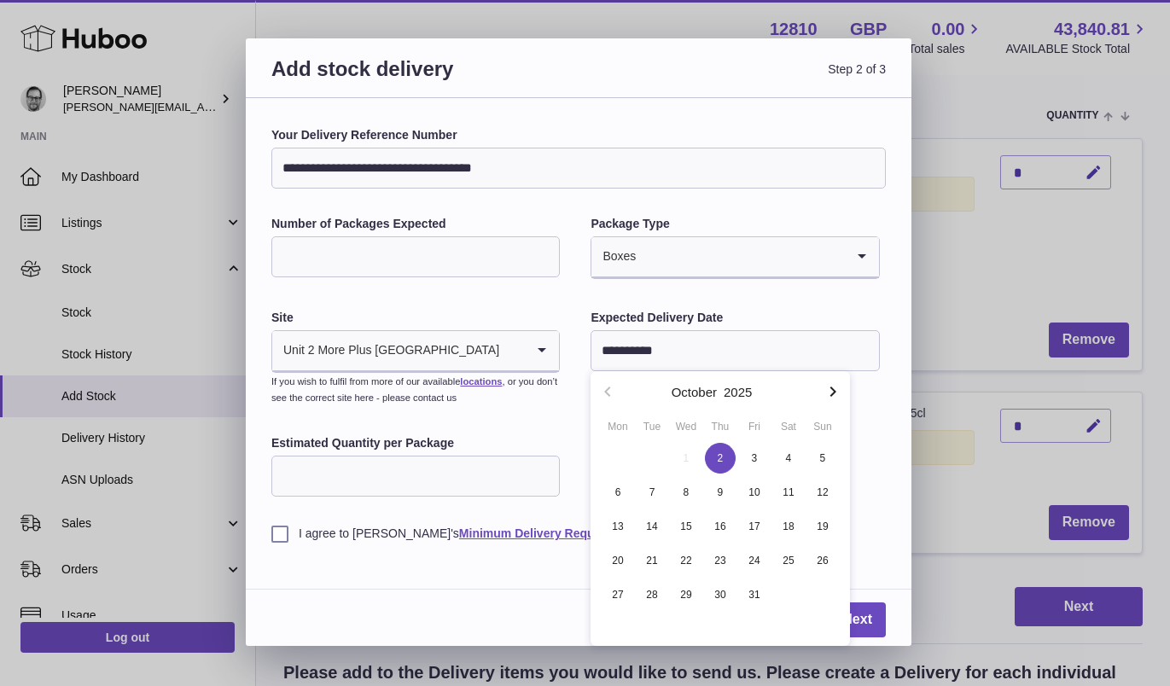
click at [549, 416] on div "**********" at bounding box center [578, 334] width 614 height 415
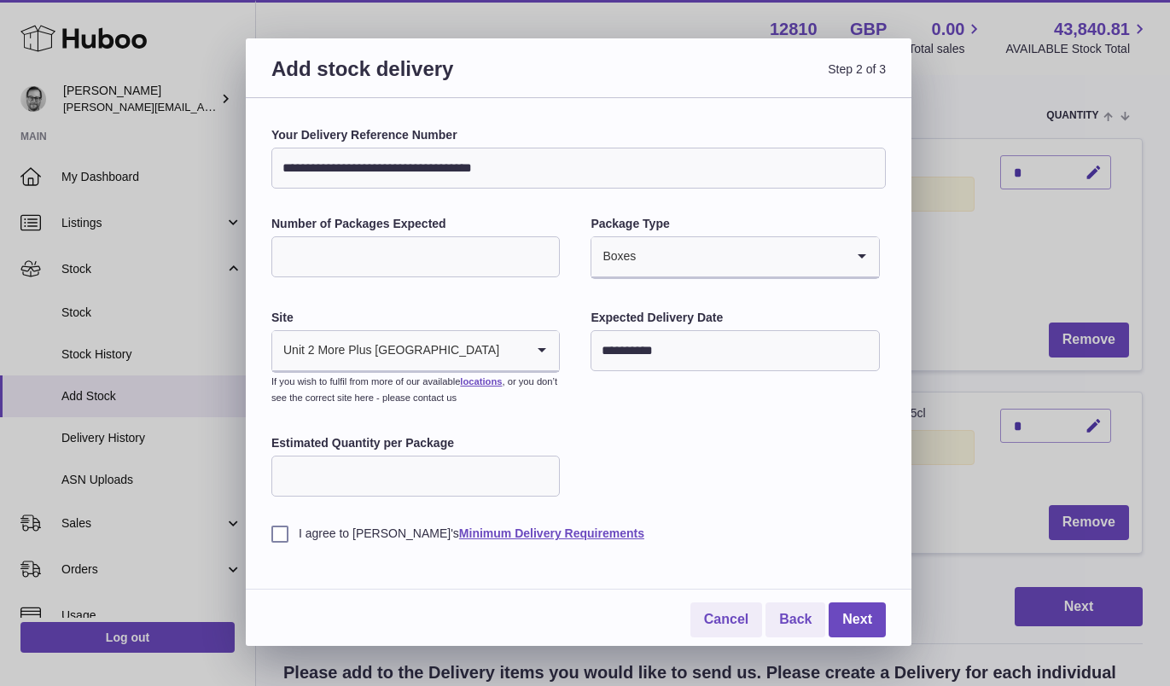
click at [430, 486] on input "Estimated Quantity per Package" at bounding box center [415, 476] width 288 height 41
type input "*"
click at [282, 533] on label "I agree to Huboo's Minimum Delivery Requirements" at bounding box center [578, 534] width 614 height 16
click at [869, 620] on link "Next" at bounding box center [857, 619] width 57 height 35
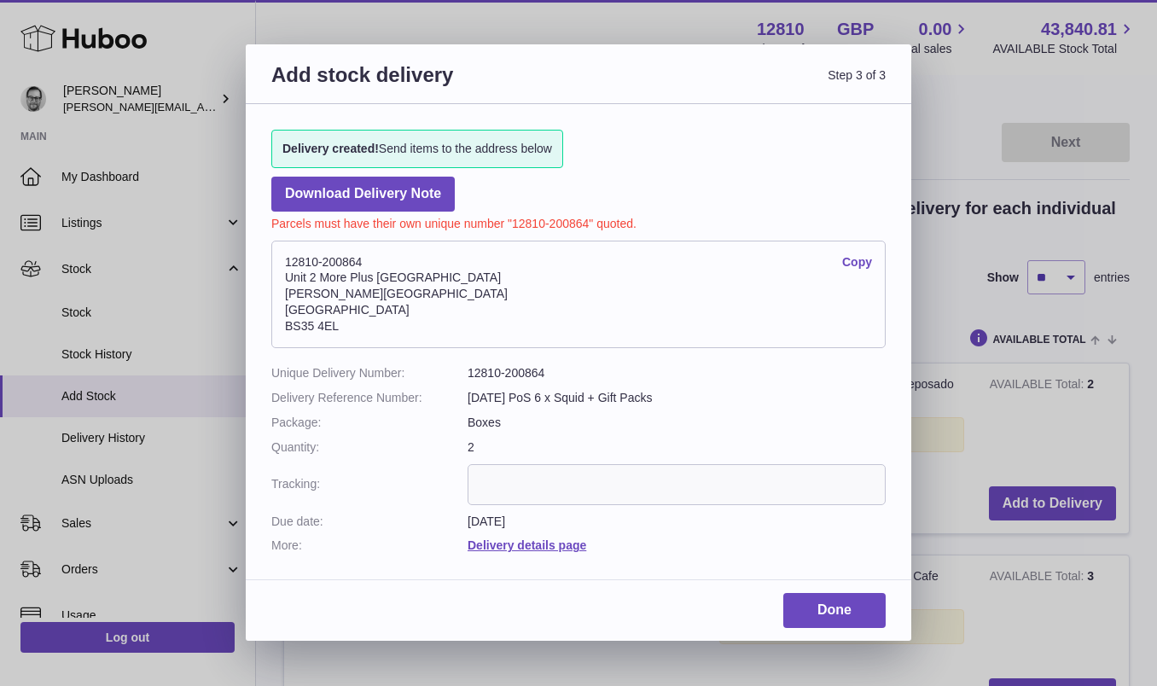
click at [534, 370] on dd "12810-200864" at bounding box center [677, 373] width 418 height 16
copy dd "200864"
click at [848, 605] on link "Done" at bounding box center [834, 610] width 102 height 35
